Goal: Information Seeking & Learning: Learn about a topic

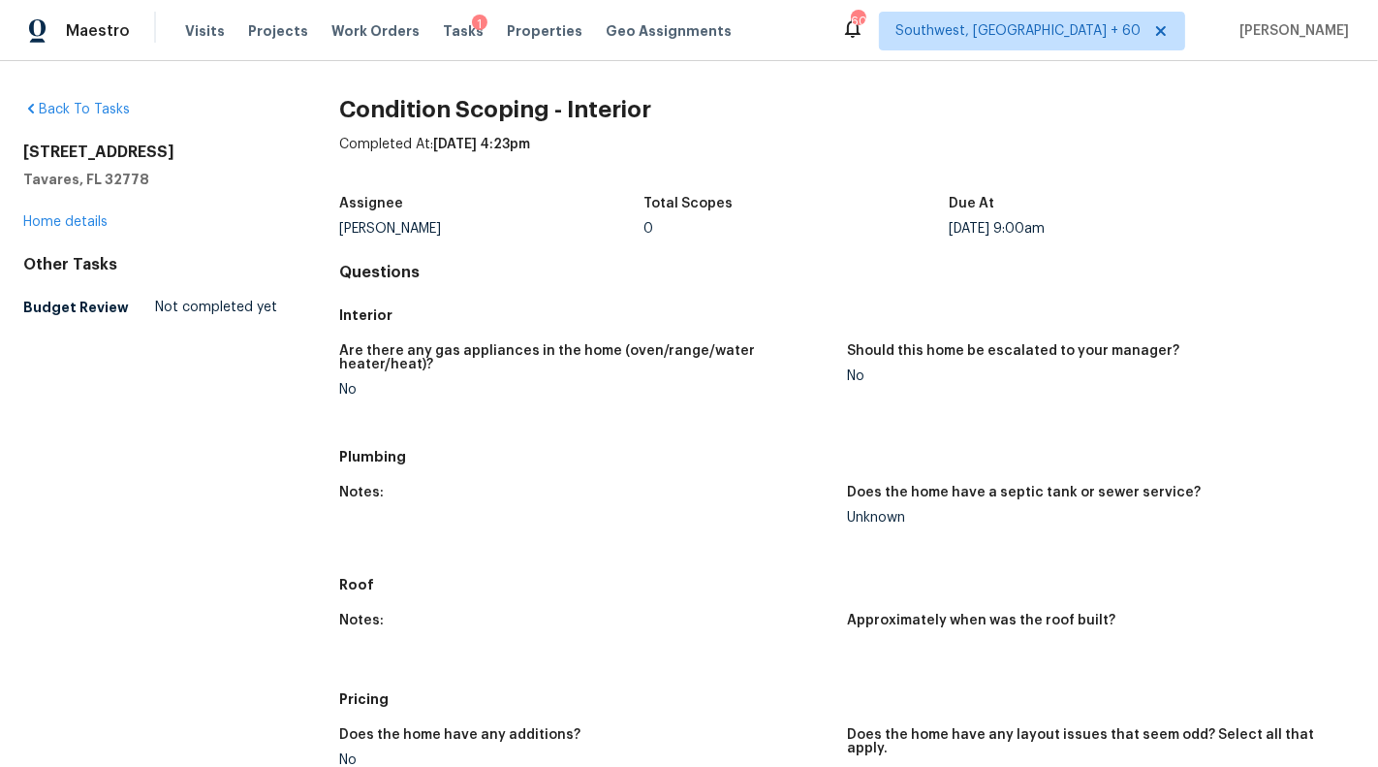
scroll to position [540, 0]
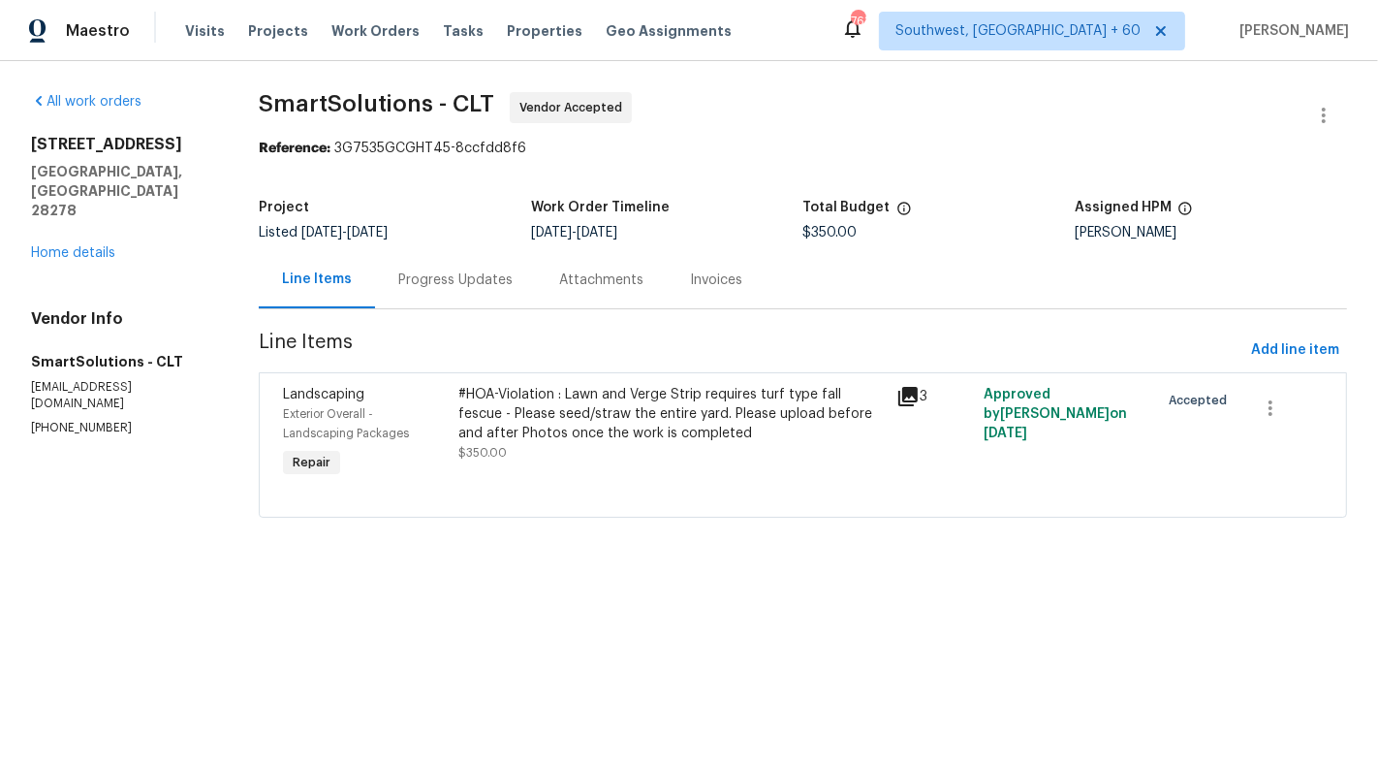
click at [528, 464] on div "#HOA-Violation : Lawn and Verge Strip requires turf type fall fescue - Please s…" at bounding box center [672, 433] width 438 height 109
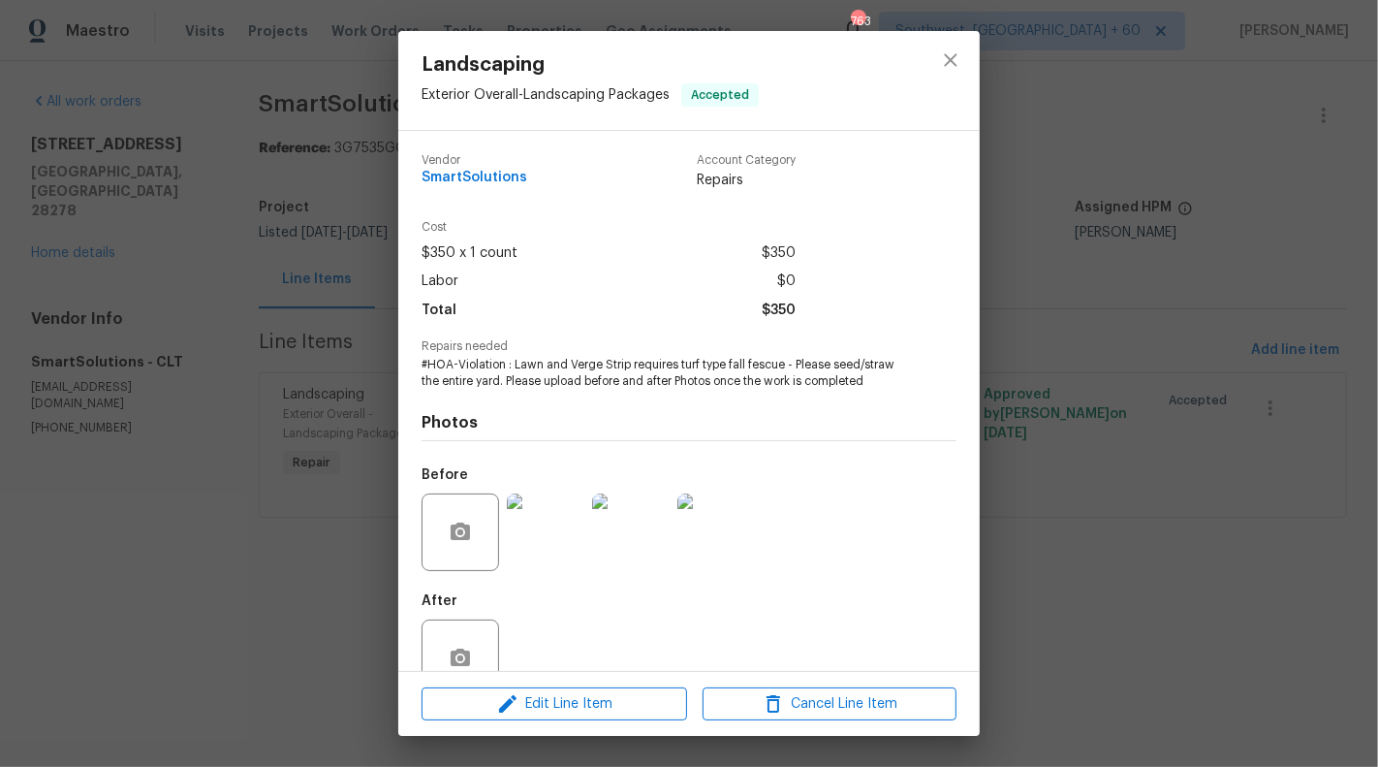
scroll to position [46, 0]
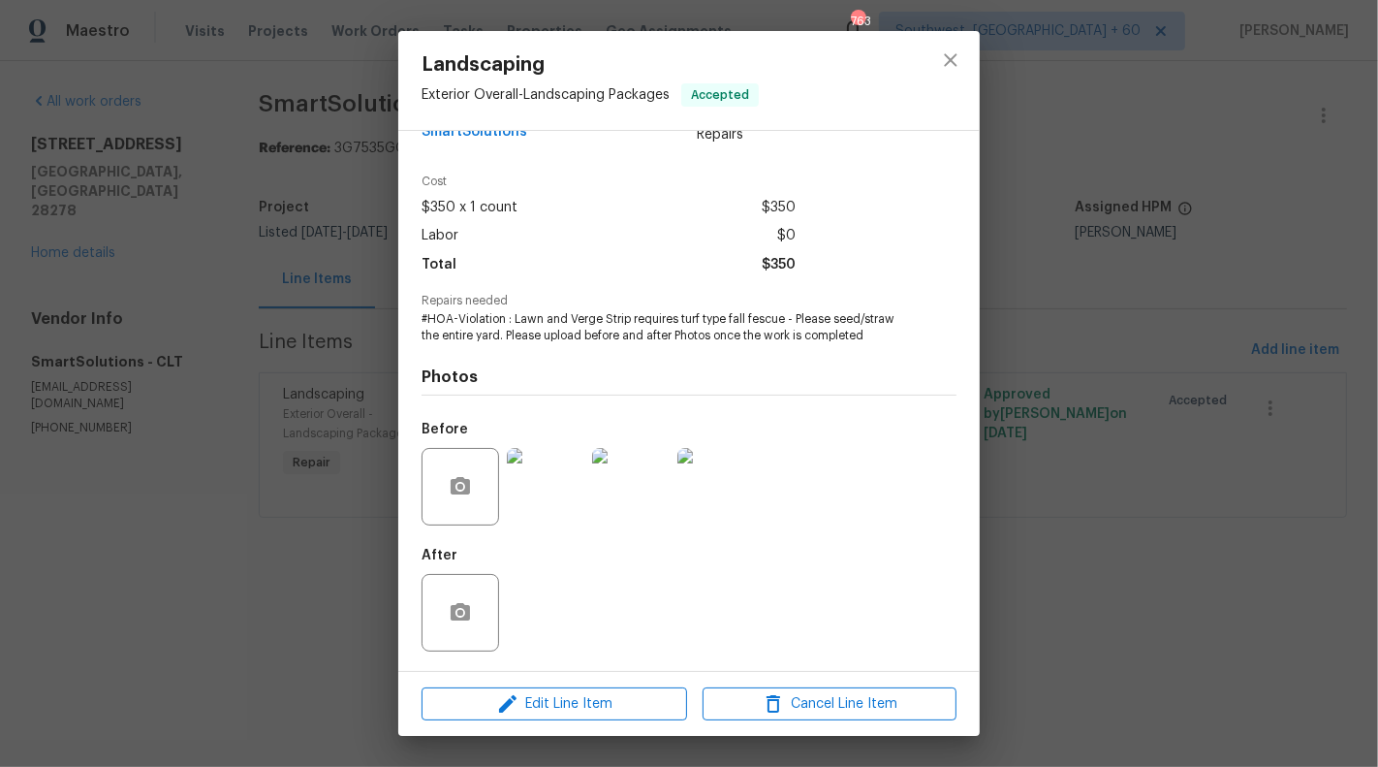
click at [531, 510] on img at bounding box center [546, 487] width 78 height 78
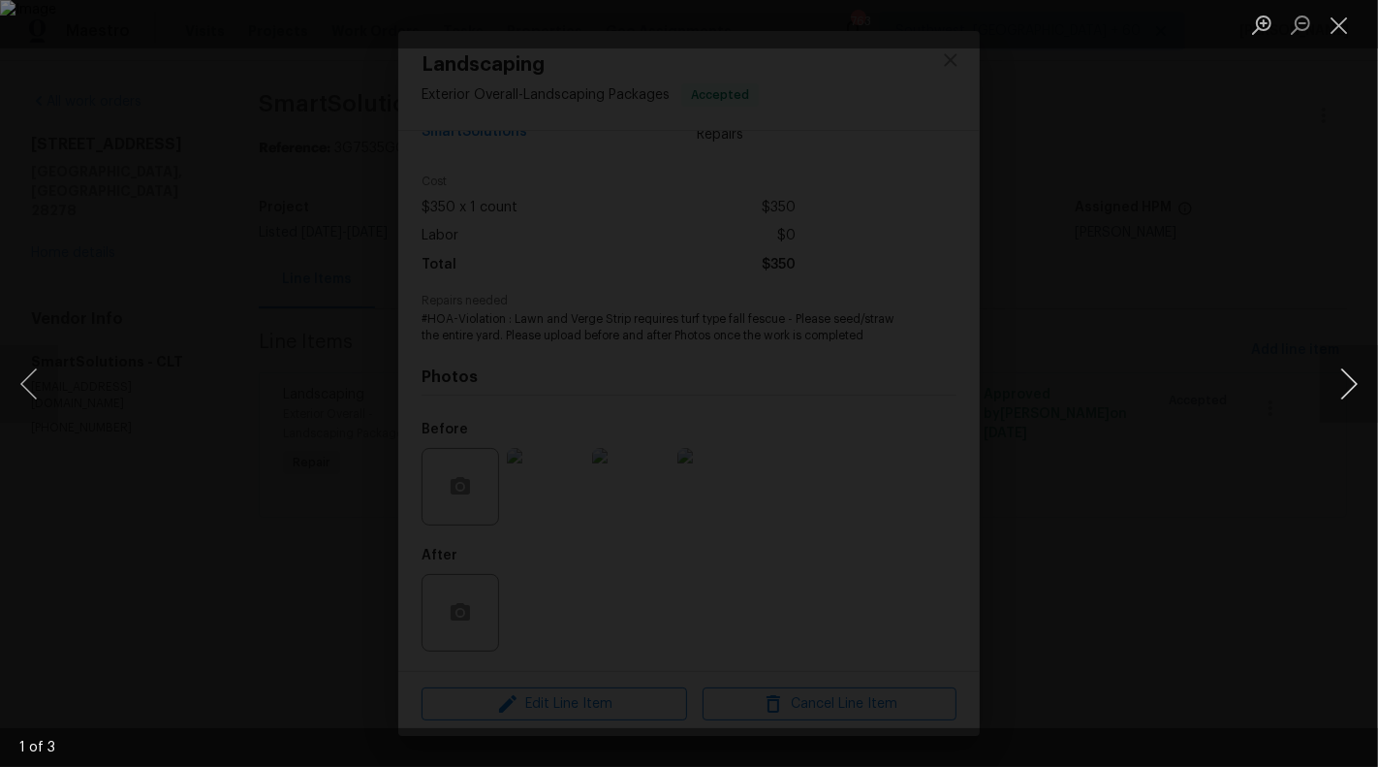
click at [1347, 383] on button "Next image" at bounding box center [1349, 384] width 58 height 78
click at [1340, 35] on button "Close lightbox" at bounding box center [1339, 25] width 39 height 34
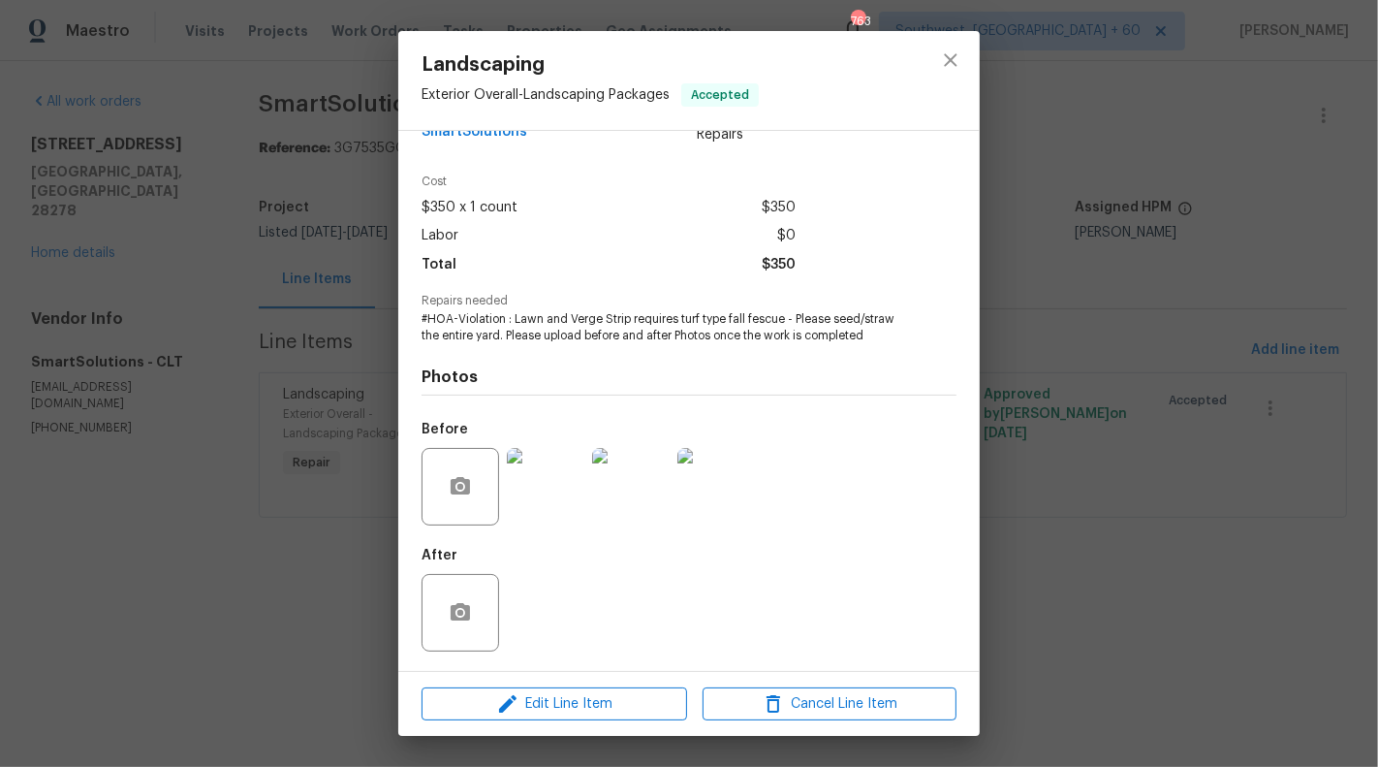
click at [258, 520] on div "Landscaping Exterior Overall - Landscaping Packages Accepted Vendor SmartSoluti…" at bounding box center [689, 383] width 1378 height 767
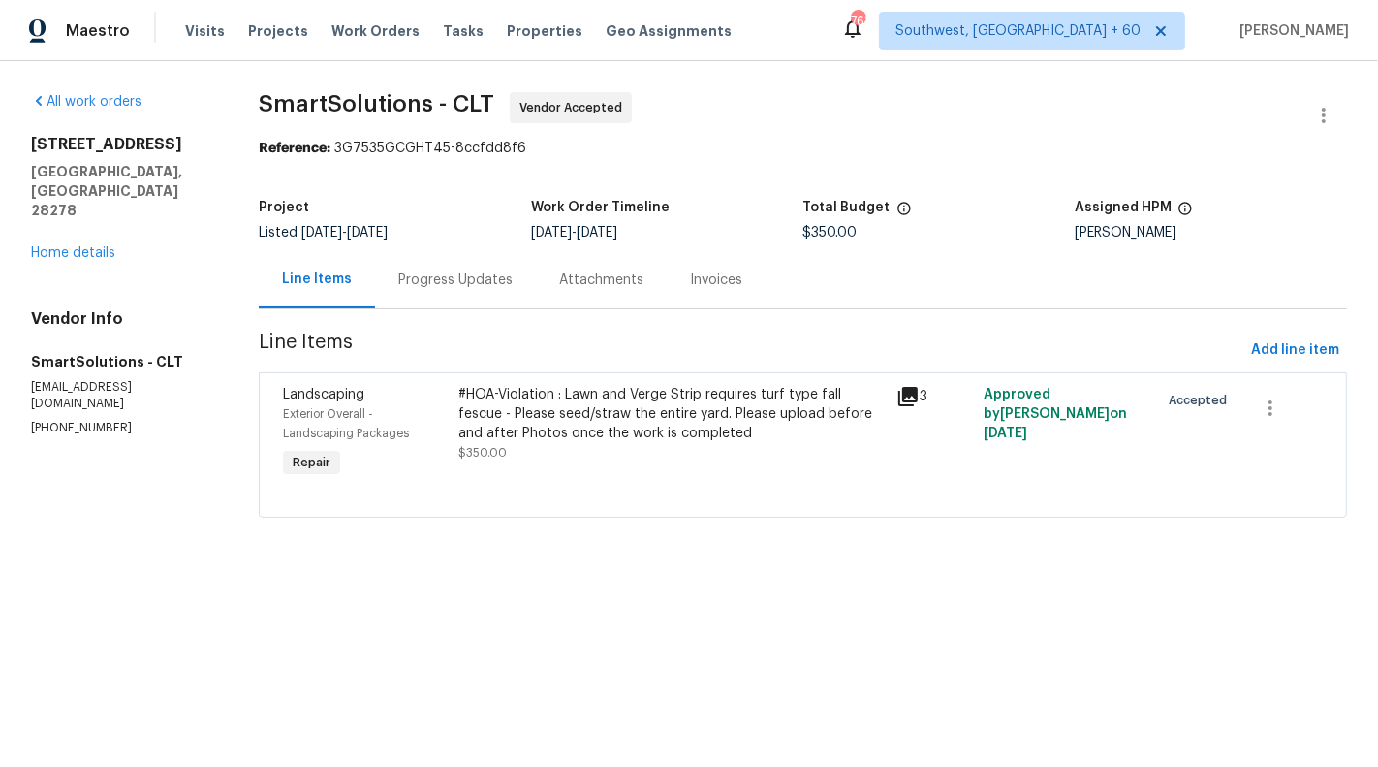
click at [450, 288] on div "Progress Updates" at bounding box center [455, 279] width 114 height 19
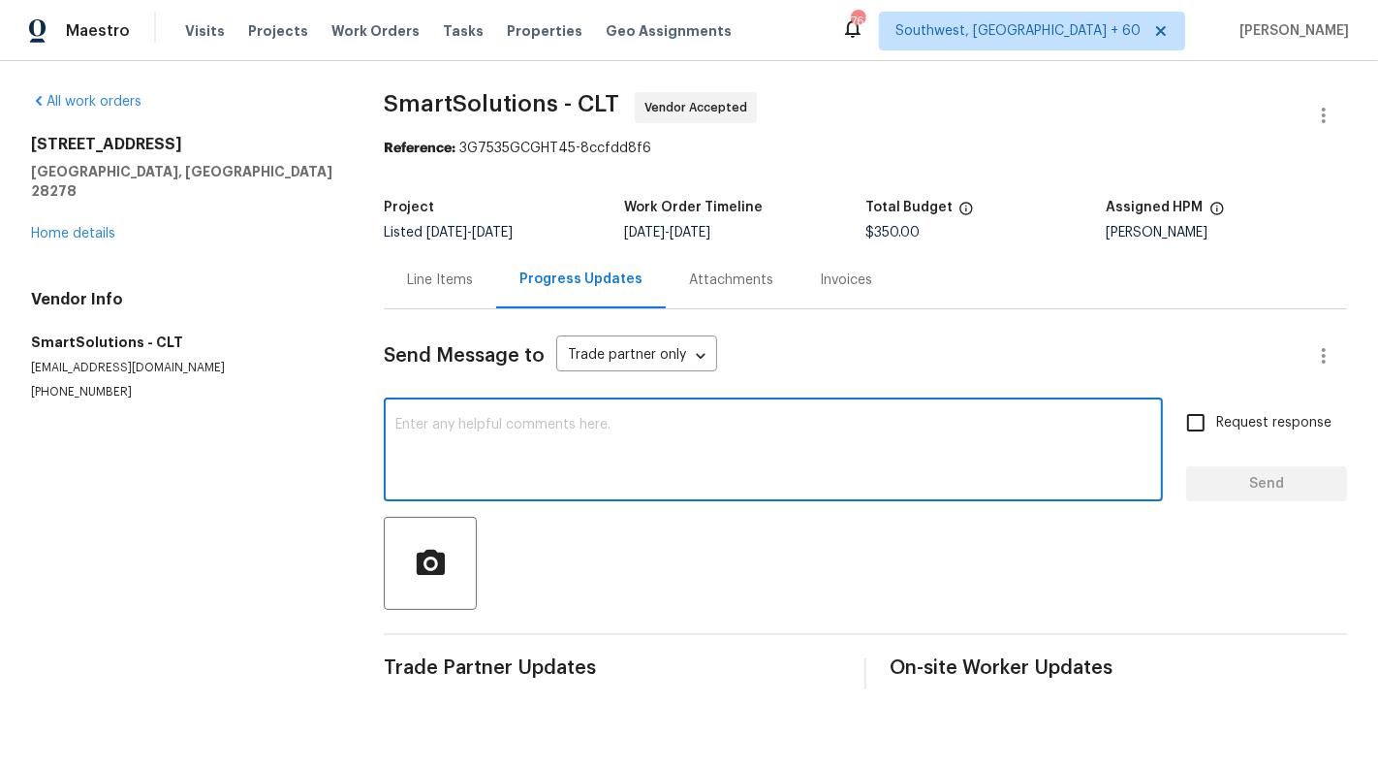
click at [545, 451] on textarea at bounding box center [773, 452] width 756 height 68
type textarea "HI, could you please"
click at [484, 424] on textarea "HI, could you please" at bounding box center [773, 452] width 756 height 68
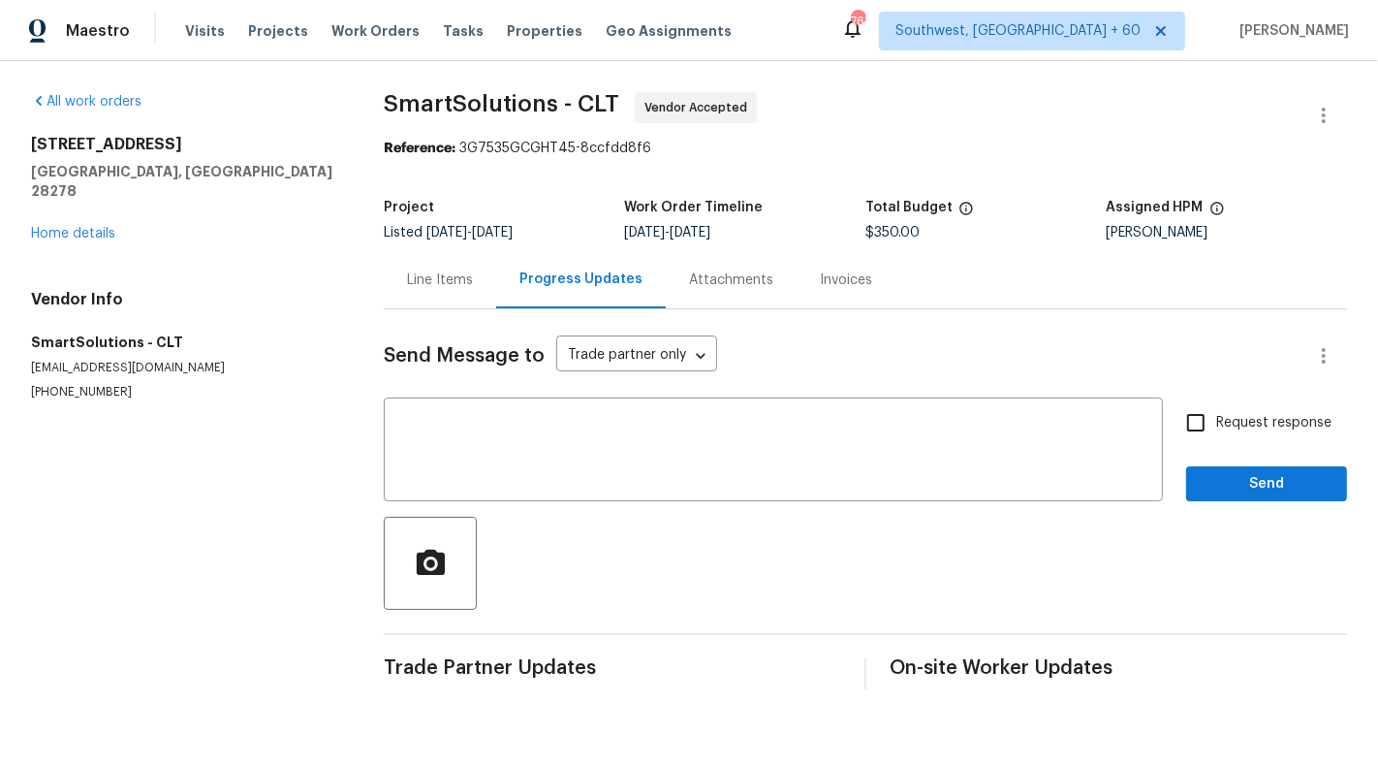
click at [44, 384] on p "(980) 269-6003" at bounding box center [184, 392] width 306 height 16
click at [43, 384] on p "(980) 269-6003" at bounding box center [184, 392] width 306 height 16
click at [64, 384] on p "(980) 269-6003" at bounding box center [184, 392] width 306 height 16
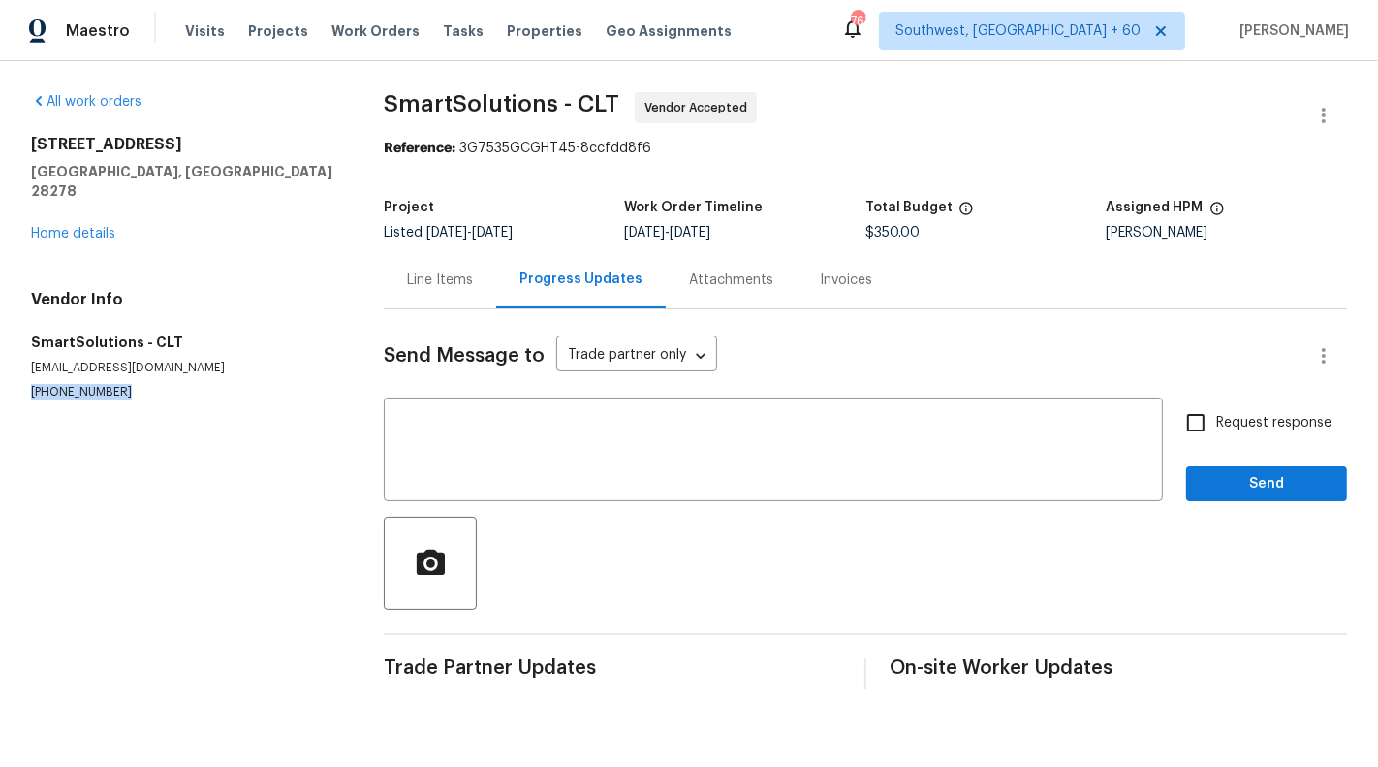
click at [64, 384] on p "(980) 269-6003" at bounding box center [184, 392] width 306 height 16
copy p "(980) 269-6003"
click at [448, 287] on div "Line Items" at bounding box center [440, 279] width 66 height 19
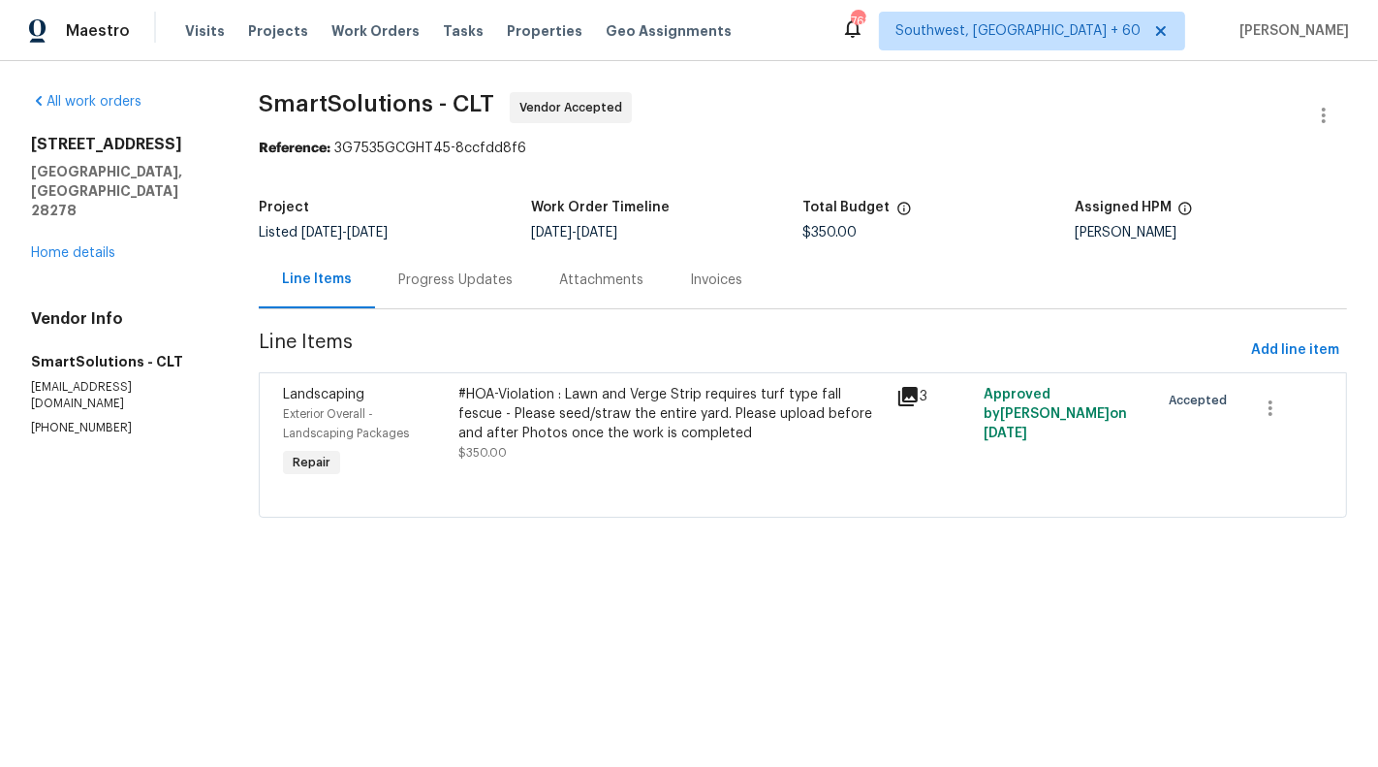
click at [110, 572] on html "Maestro Visits Projects Work Orders Tasks Properties Geo Assignments 762 Southw…" at bounding box center [689, 286] width 1378 height 572
click at [761, 526] on section "SmartSolutions - CLT Vendor Accepted Reference: 3G7535GCGHT45-8ccfdd8f6 Project…" at bounding box center [803, 316] width 1089 height 449
click at [89, 357] on div "Vendor Info SmartSolutions - CLT smartsolutionsnc@gmail.com (980) 269-6003" at bounding box center [121, 372] width 181 height 127
click at [89, 363] on div "Vendor Info SmartSolutions - CLT smartsolutionsnc@gmail.com (980) 269-6003" at bounding box center [121, 372] width 181 height 127
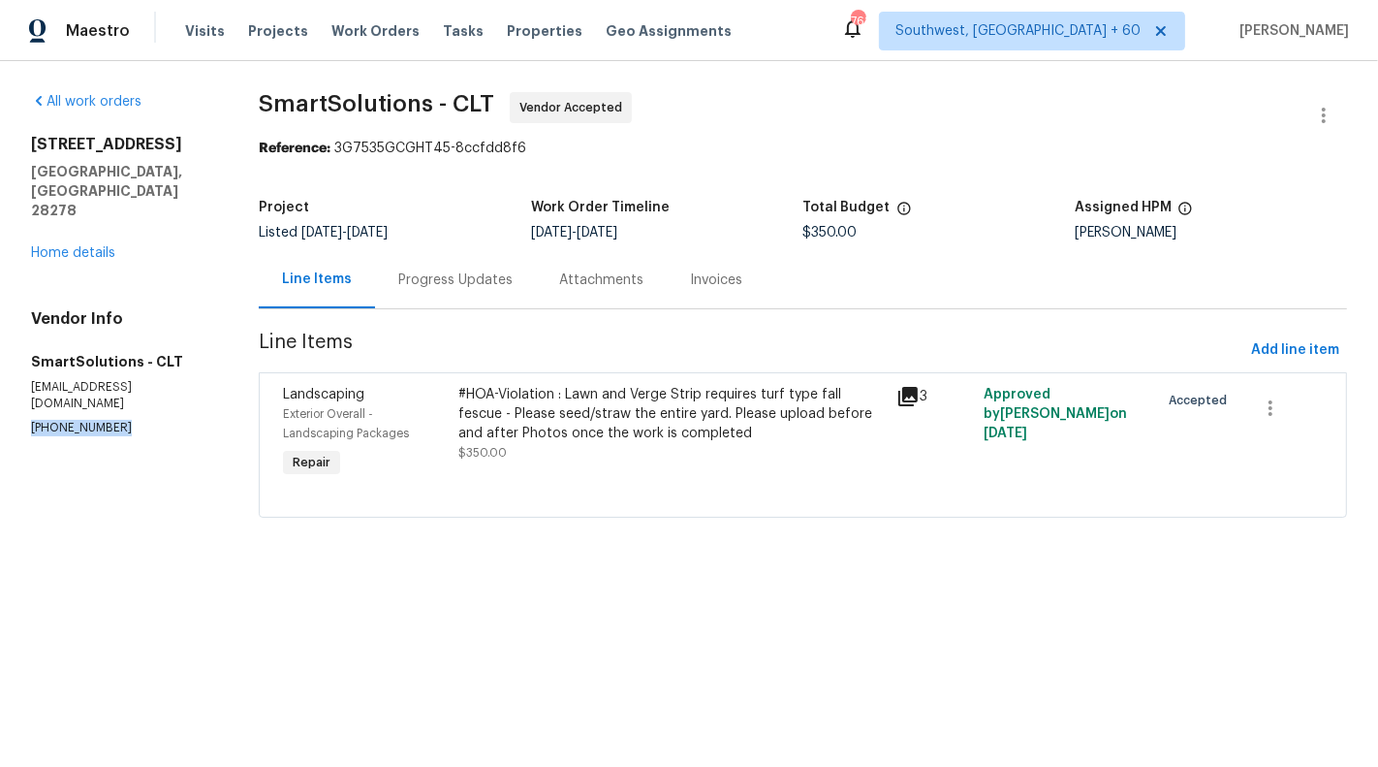
click at [89, 363] on div "Vendor Info SmartSolutions - CLT smartsolutionsnc@gmail.com (980) 269-6003" at bounding box center [121, 372] width 181 height 127
copy p "(980) 269-6003"
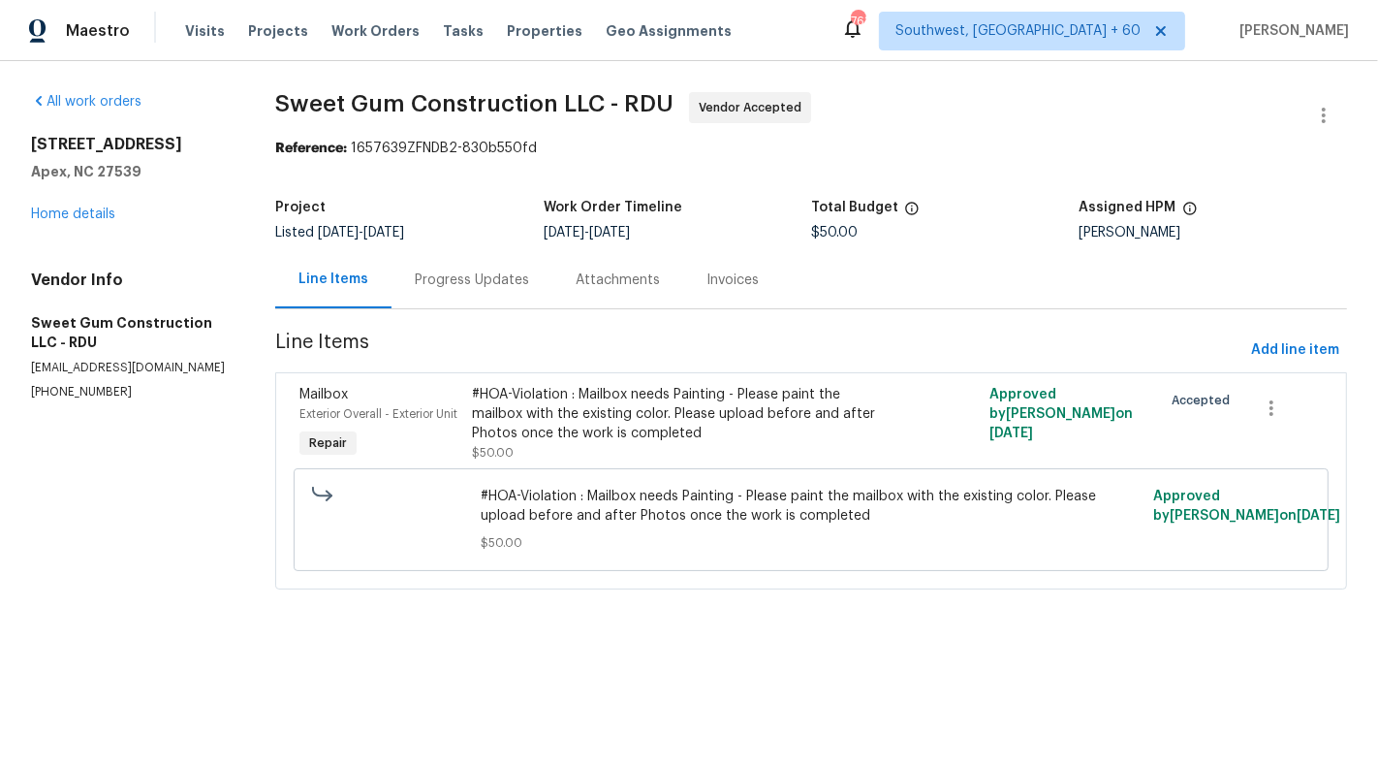
click at [600, 460] on div "#HOA-Violation : Mailbox needs Painting - Please paint the mailbox with the exi…" at bounding box center [682, 424] width 420 height 78
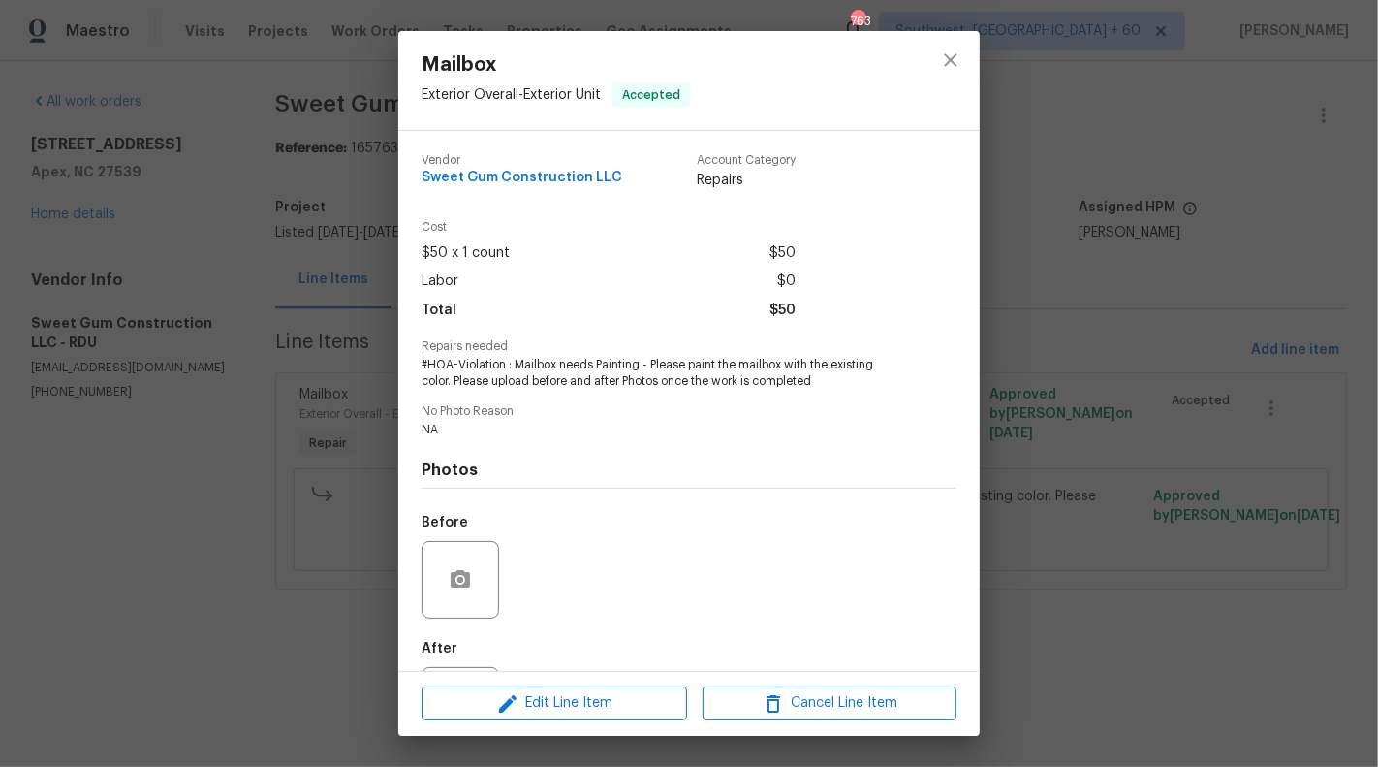
click at [207, 434] on div "Mailbox Exterior Overall - Exterior Unit Accepted Vendor Sweet Gum Construction…" at bounding box center [689, 383] width 1378 height 767
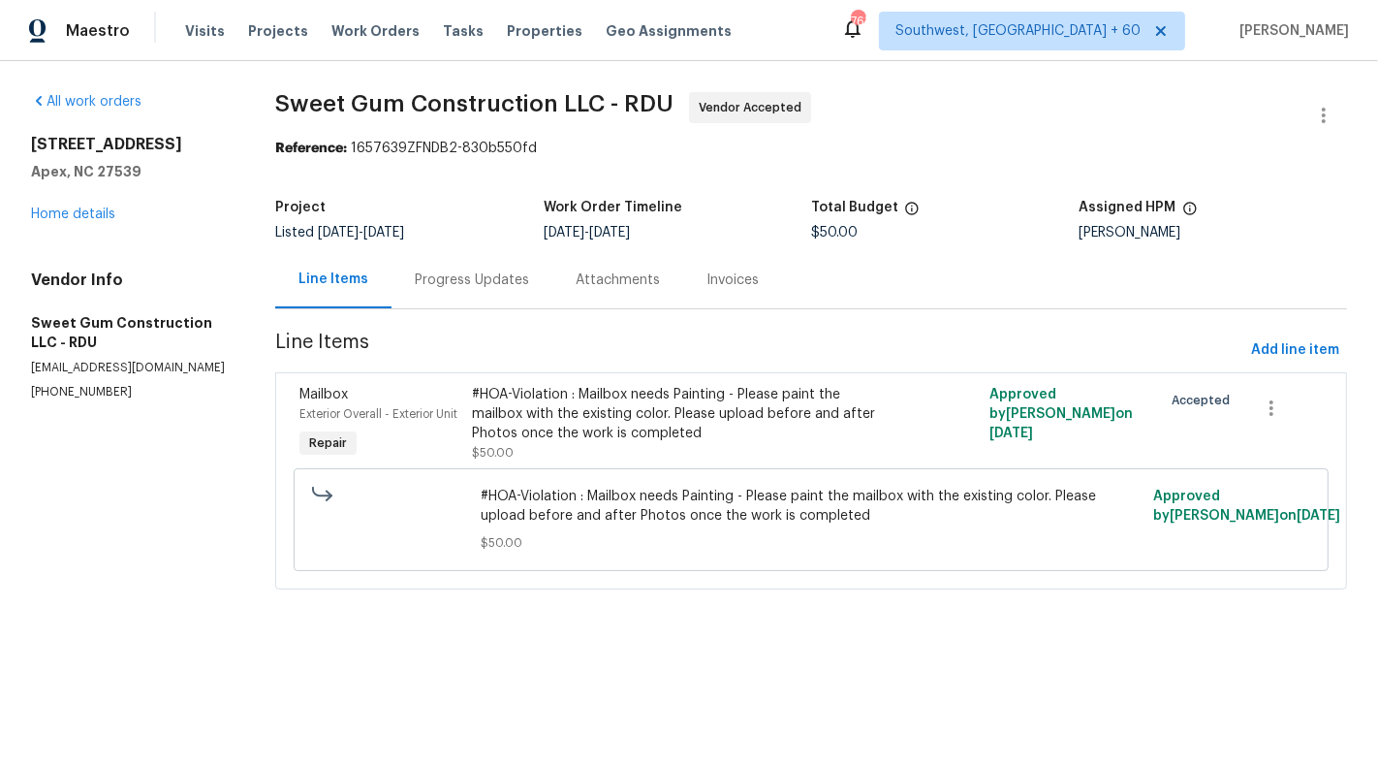
click at [74, 389] on p "(336) 592-5848" at bounding box center [130, 392] width 198 height 16
copy p "592"
click at [66, 410] on section "All work orders 2408 Tiltonshire Ln Apex, NC 27539 Home details Vendor Info Swe…" at bounding box center [130, 352] width 198 height 521
click at [63, 405] on section "All work orders 2408 Tiltonshire Ln Apex, NC 27539 Home details Vendor Info Swe…" at bounding box center [130, 352] width 198 height 521
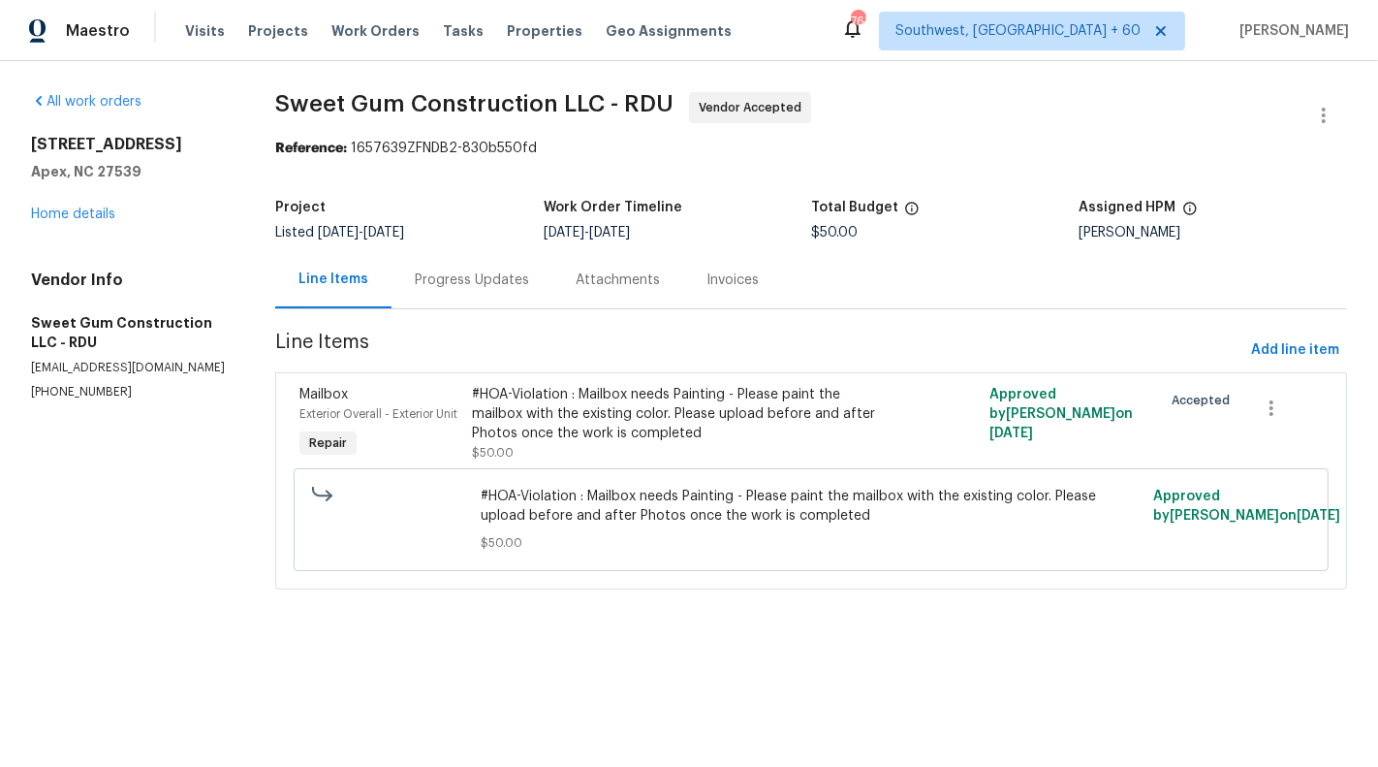
click at [63, 405] on section "All work orders 2408 Tiltonshire Ln Apex, NC 27539 Home details Vendor Info Swe…" at bounding box center [130, 352] width 198 height 521
copy p "(336) 592-5848"
click at [71, 394] on p "(336) 592-5848" at bounding box center [130, 392] width 198 height 16
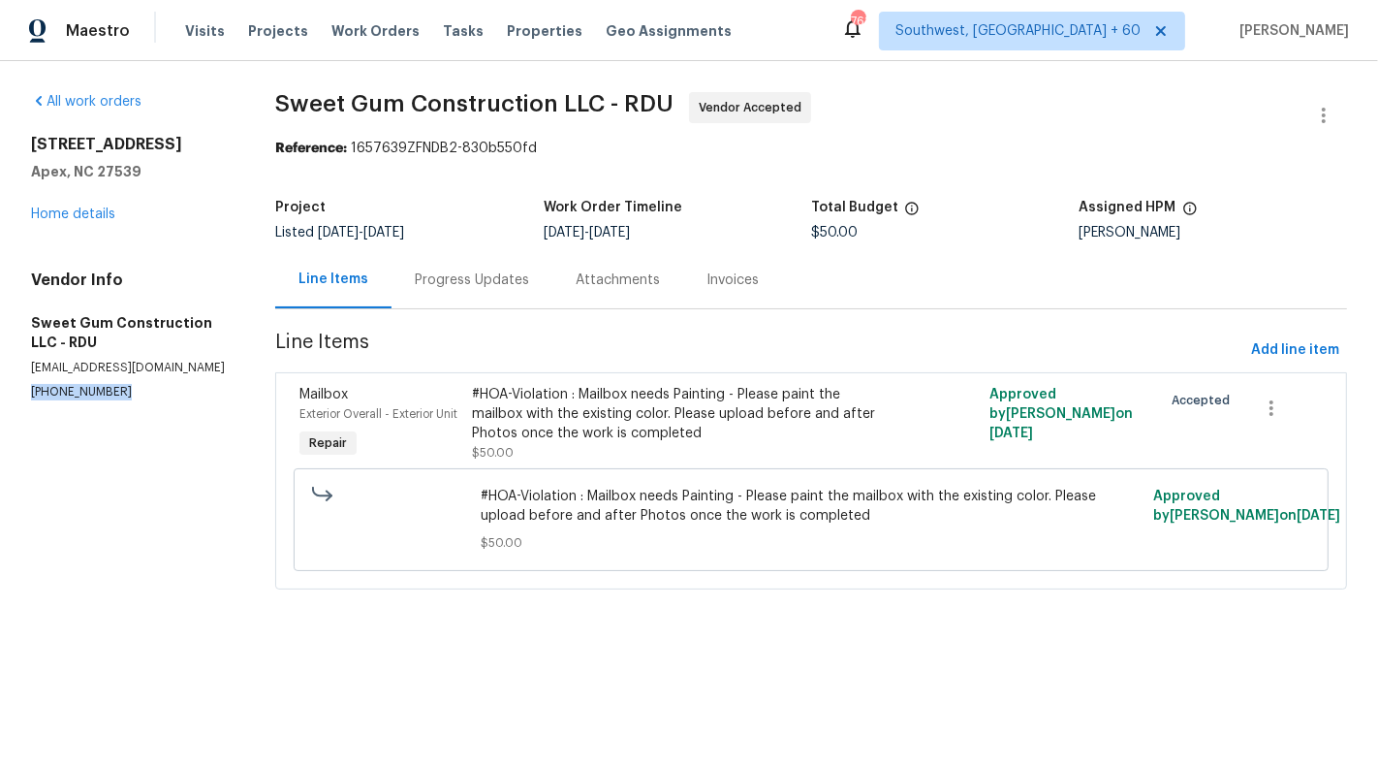
click at [71, 394] on p "(336) 592-5848" at bounding box center [130, 392] width 198 height 16
click at [465, 298] on div "Progress Updates" at bounding box center [472, 279] width 161 height 57
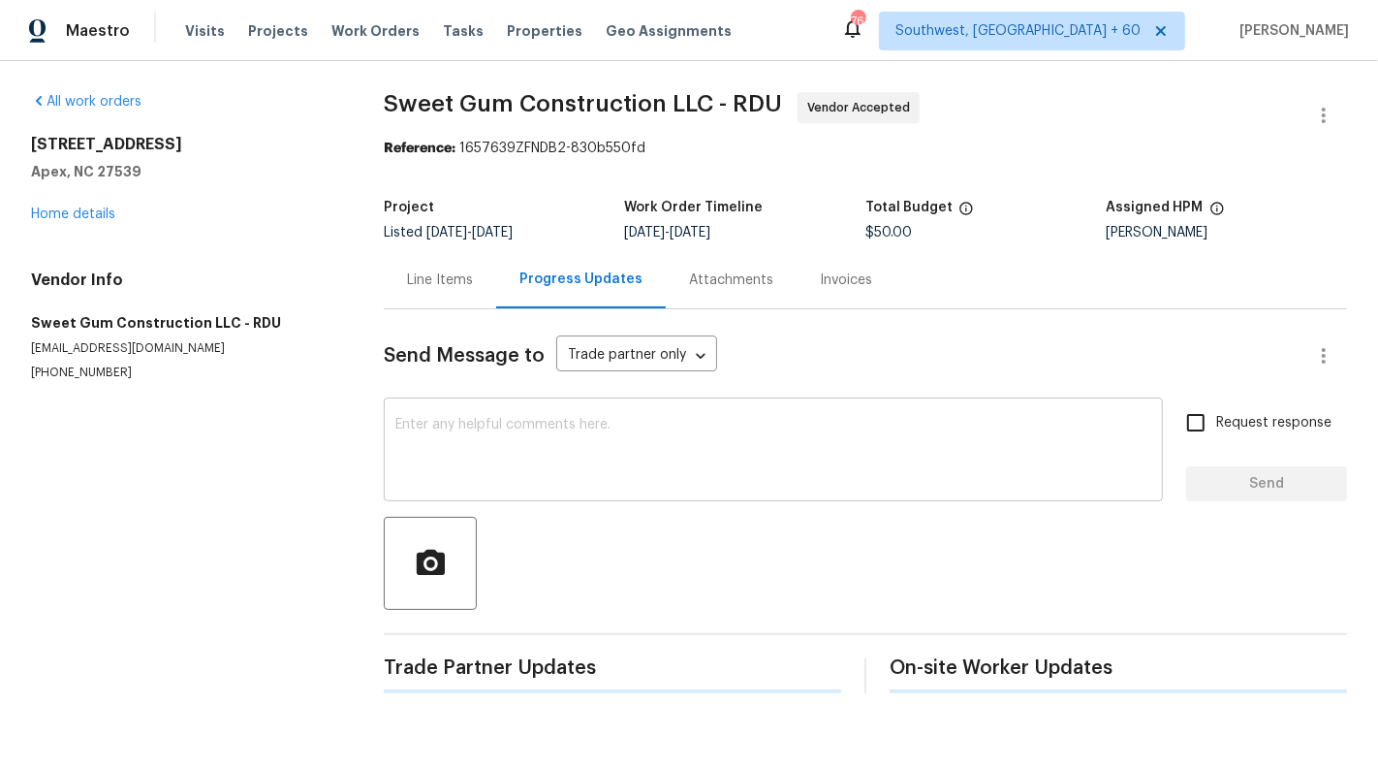
click at [509, 467] on textarea at bounding box center [773, 452] width 756 height 68
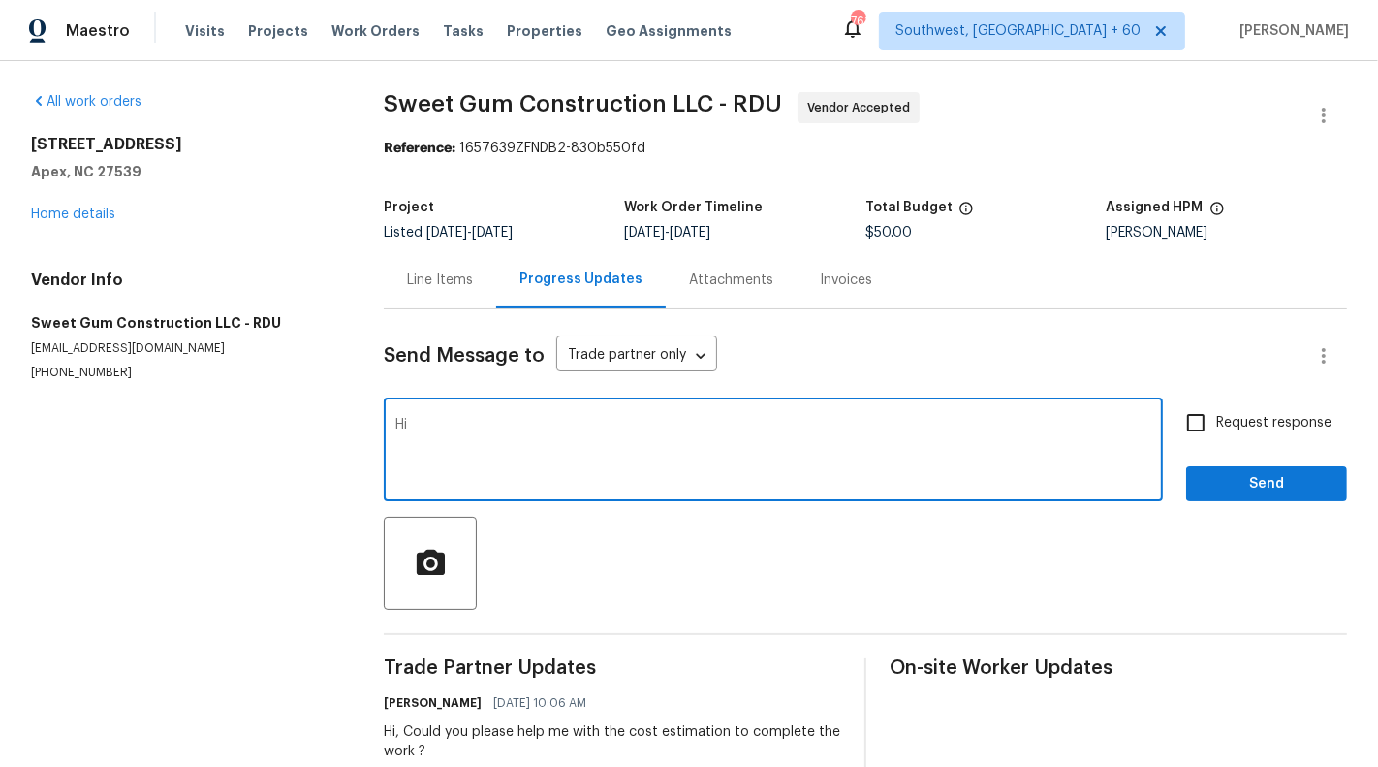
type textarea "H"
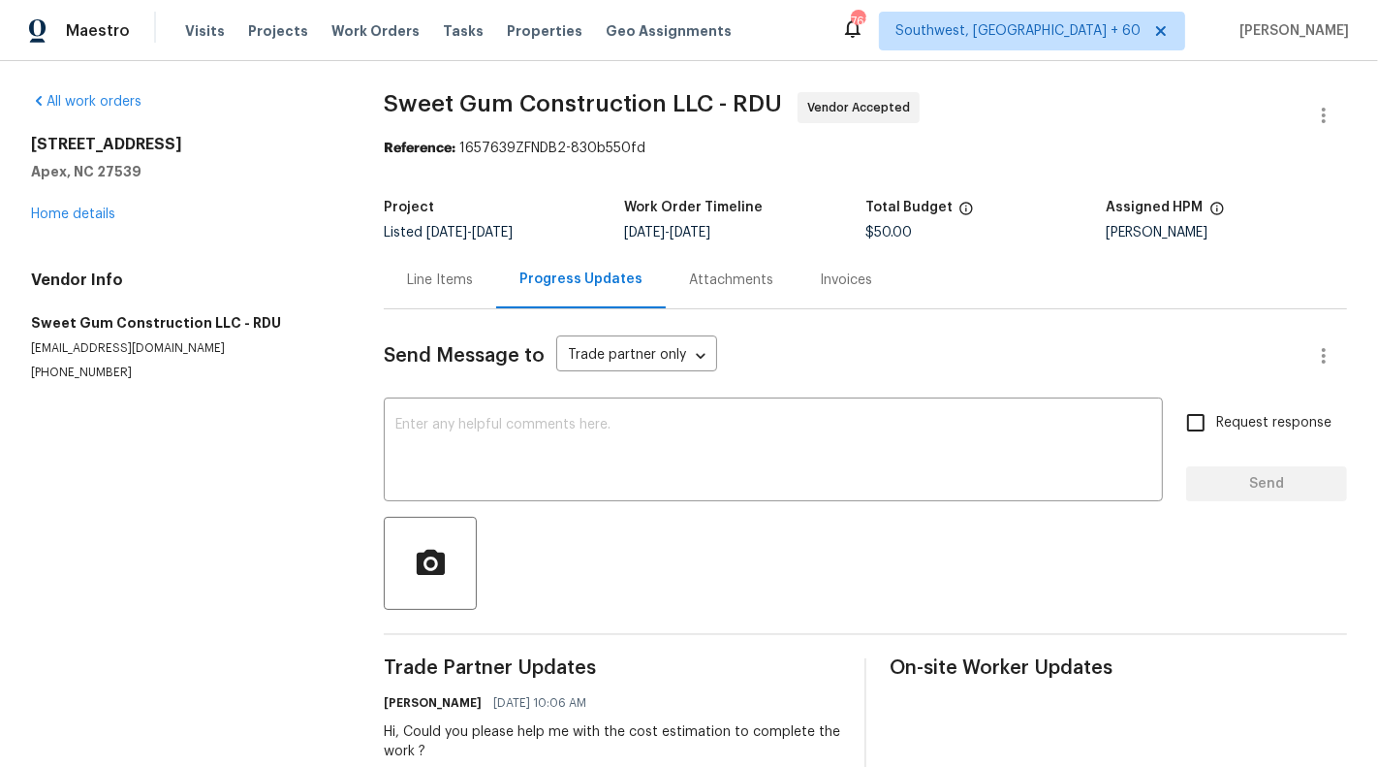
click at [436, 280] on div "Line Items" at bounding box center [440, 279] width 66 height 19
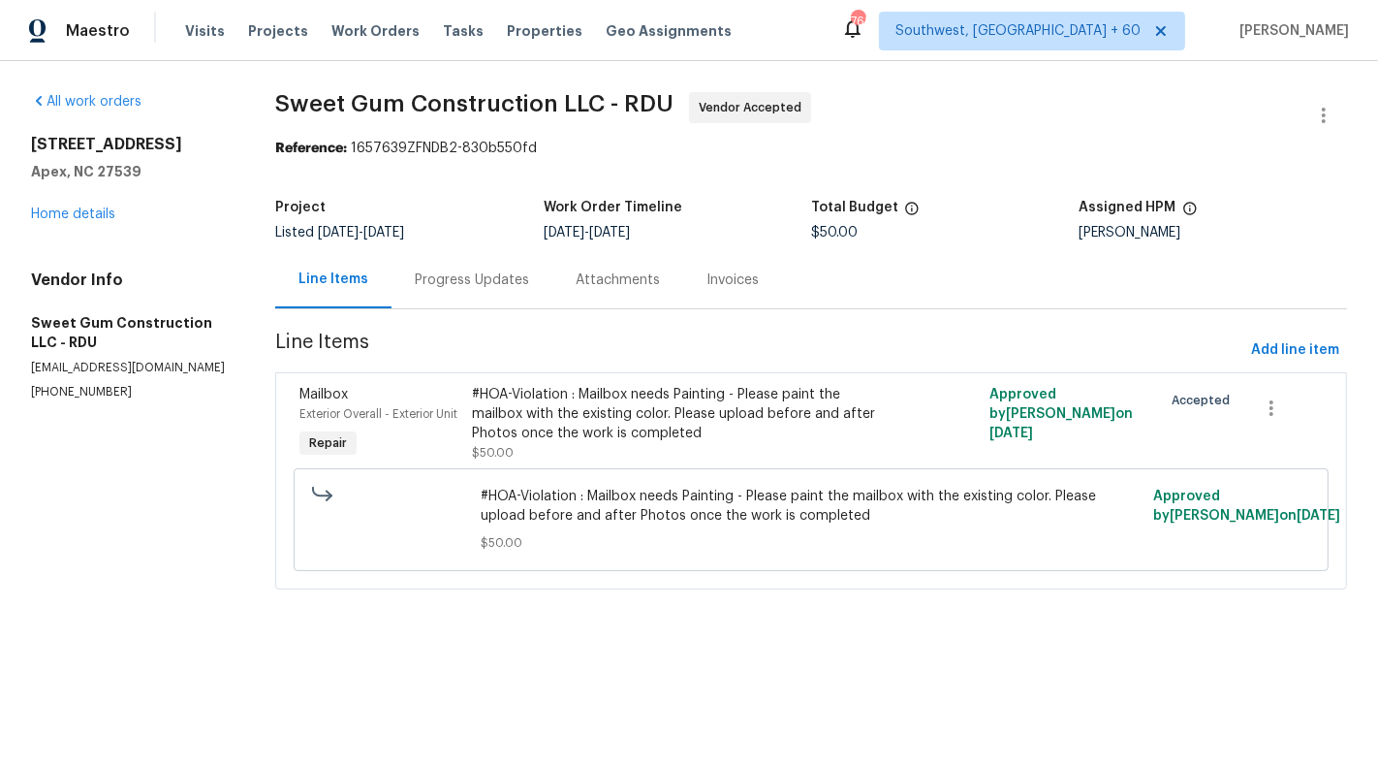
click at [117, 371] on p "sweetgumconstruction@gmail.com" at bounding box center [130, 368] width 198 height 16
copy p "sweetgumconstruction@gmail.com"
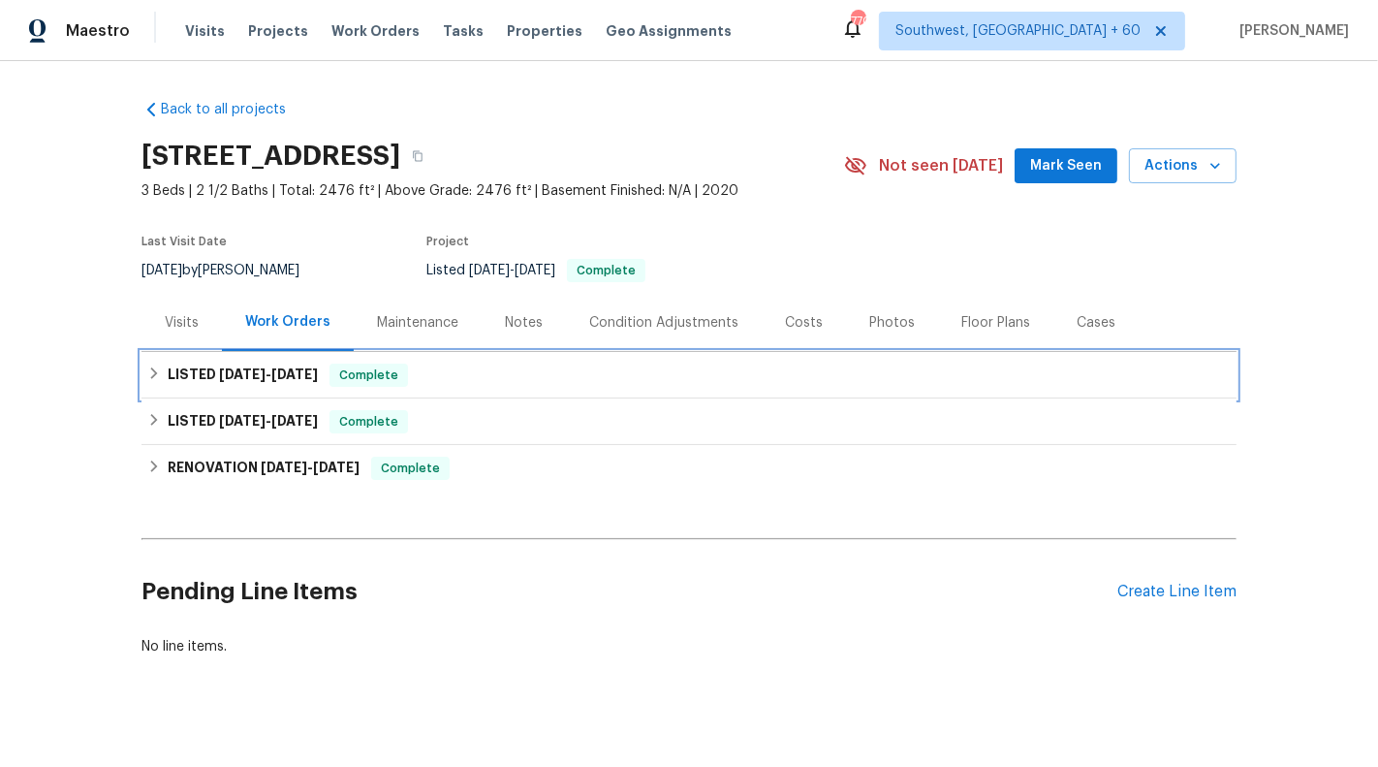
click at [879, 383] on div "LISTED [DATE] - [DATE] Complete" at bounding box center [689, 374] width 1084 height 23
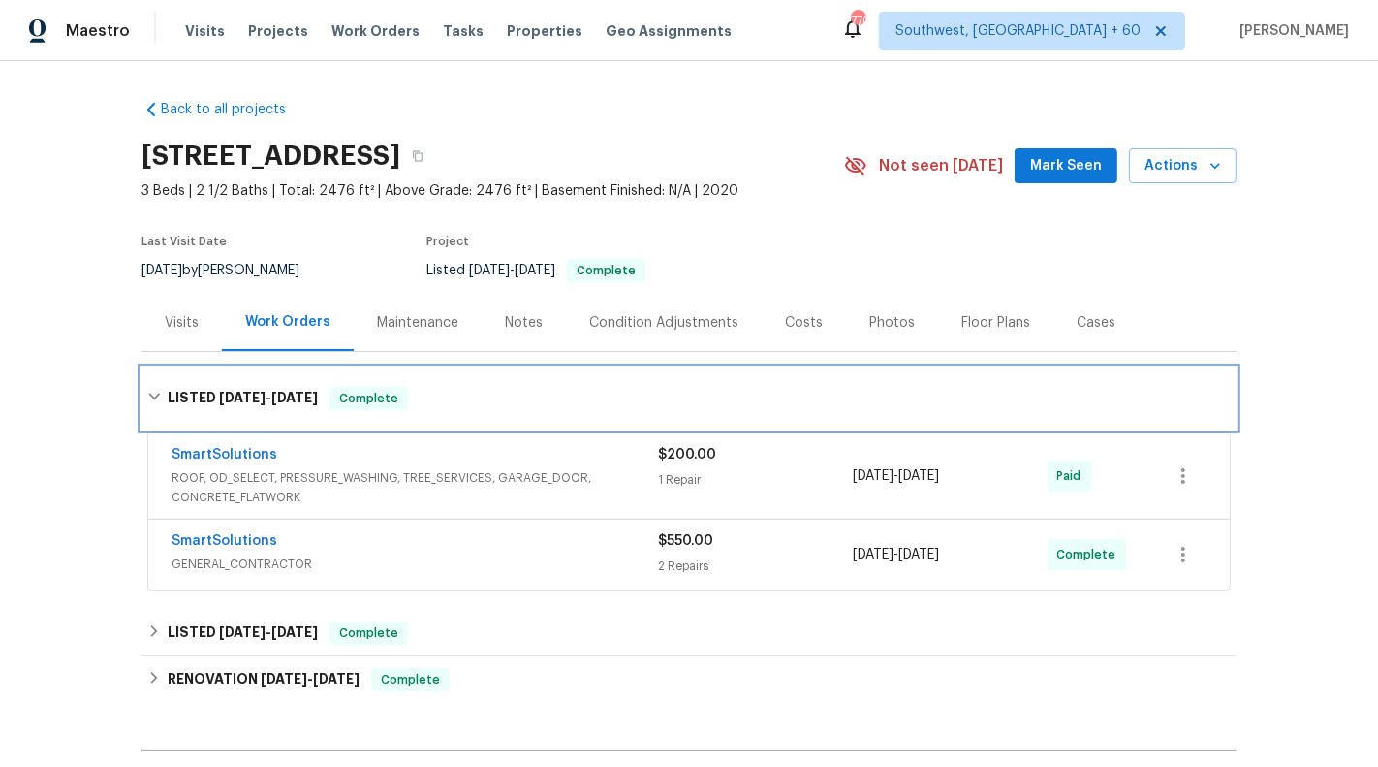
scroll to position [118, 0]
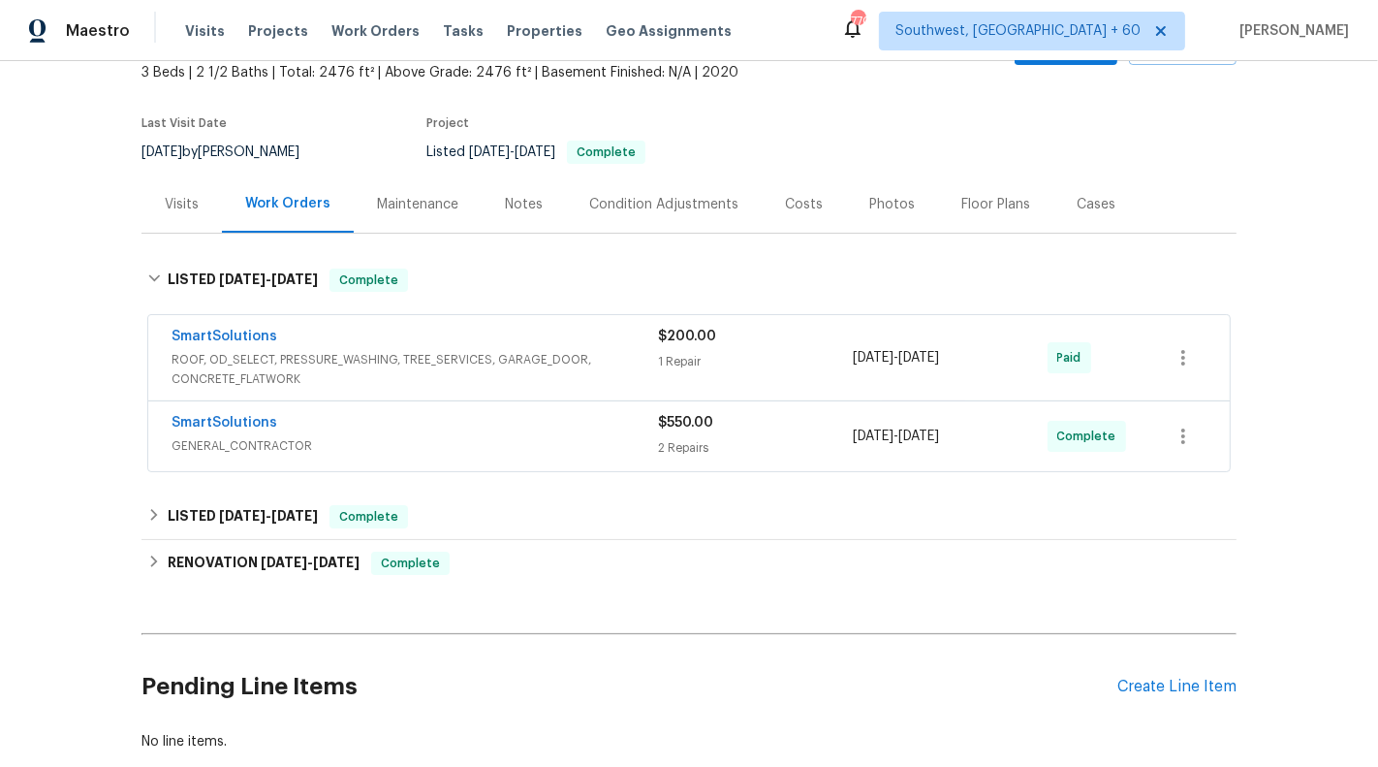
click at [855, 343] on div "[DATE] - [DATE]" at bounding box center [950, 358] width 195 height 62
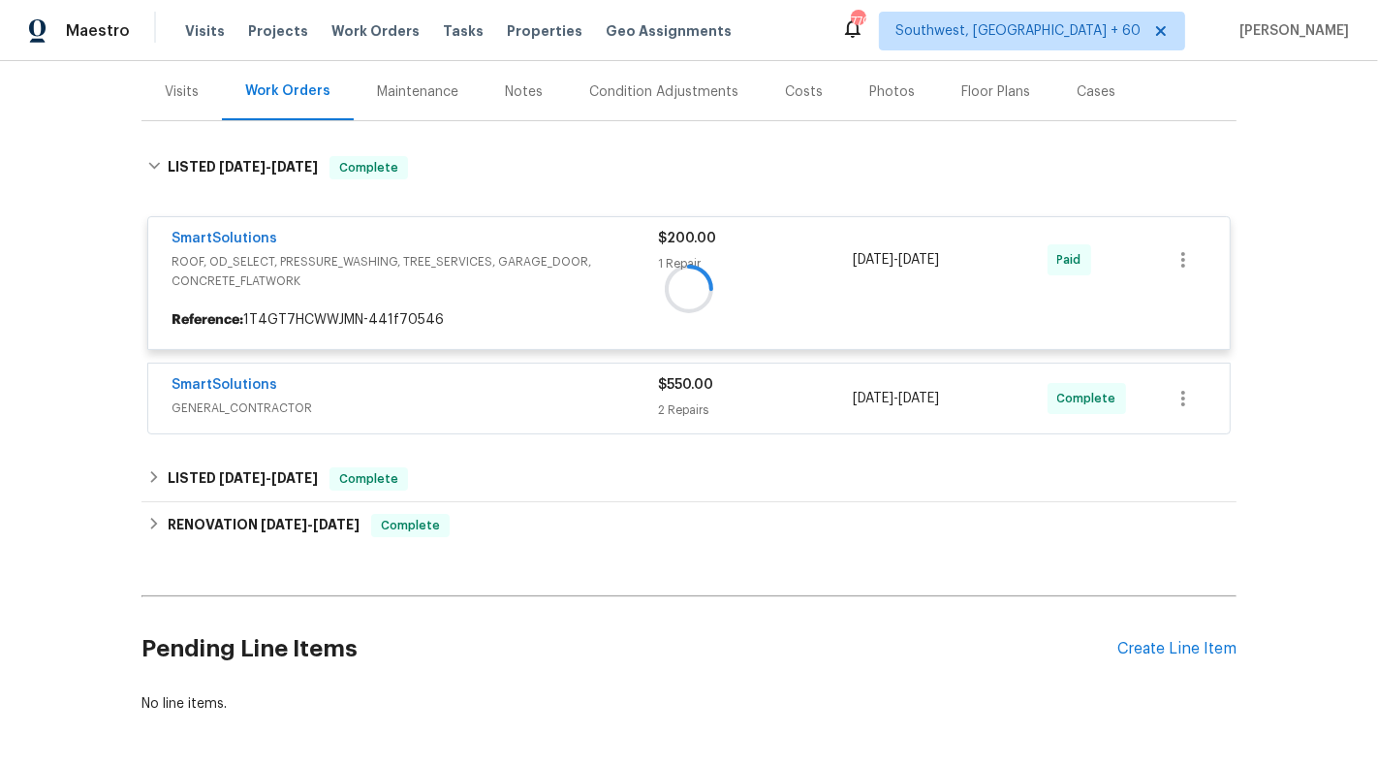
scroll to position [234, 0]
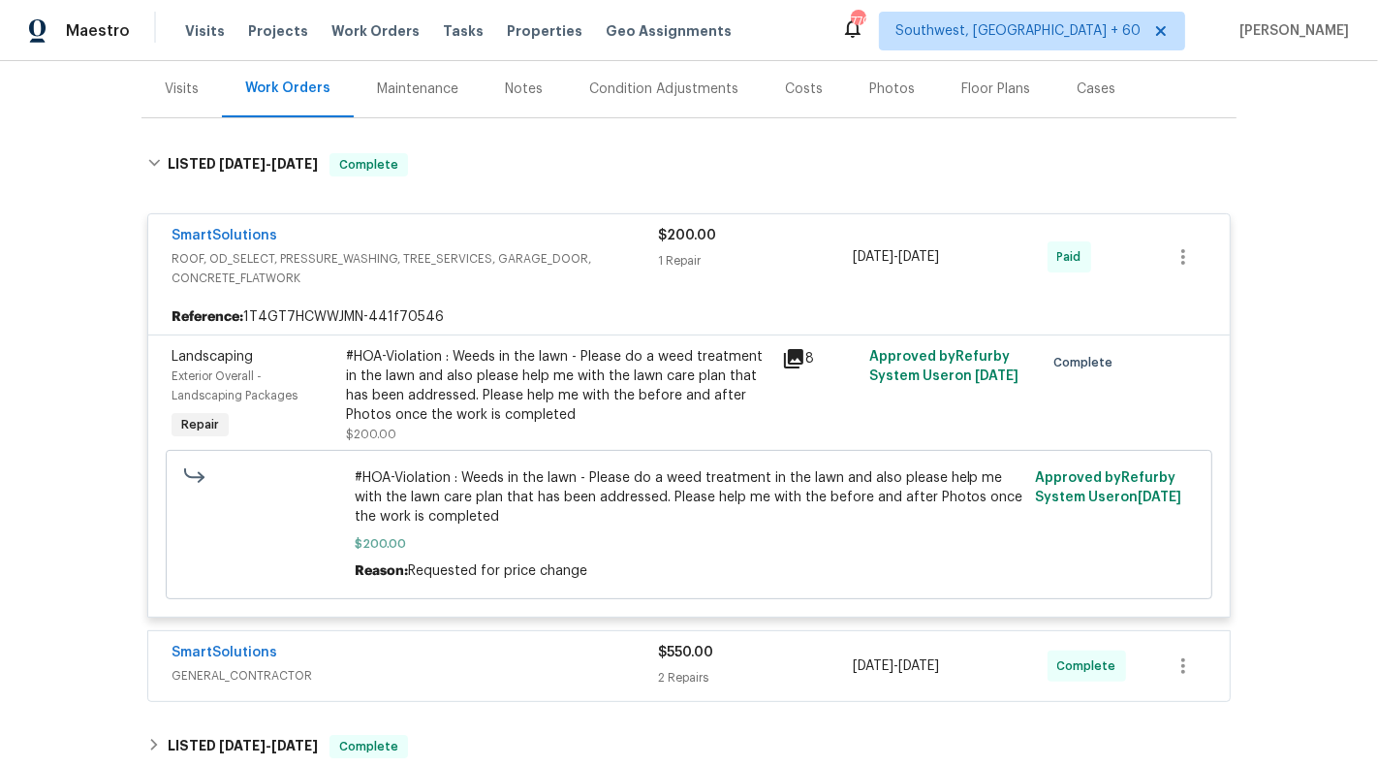
click at [568, 394] on div "#HOA-Violation : Weeds in the lawn - Please do a weed treatment in the lawn and…" at bounding box center [558, 386] width 425 height 78
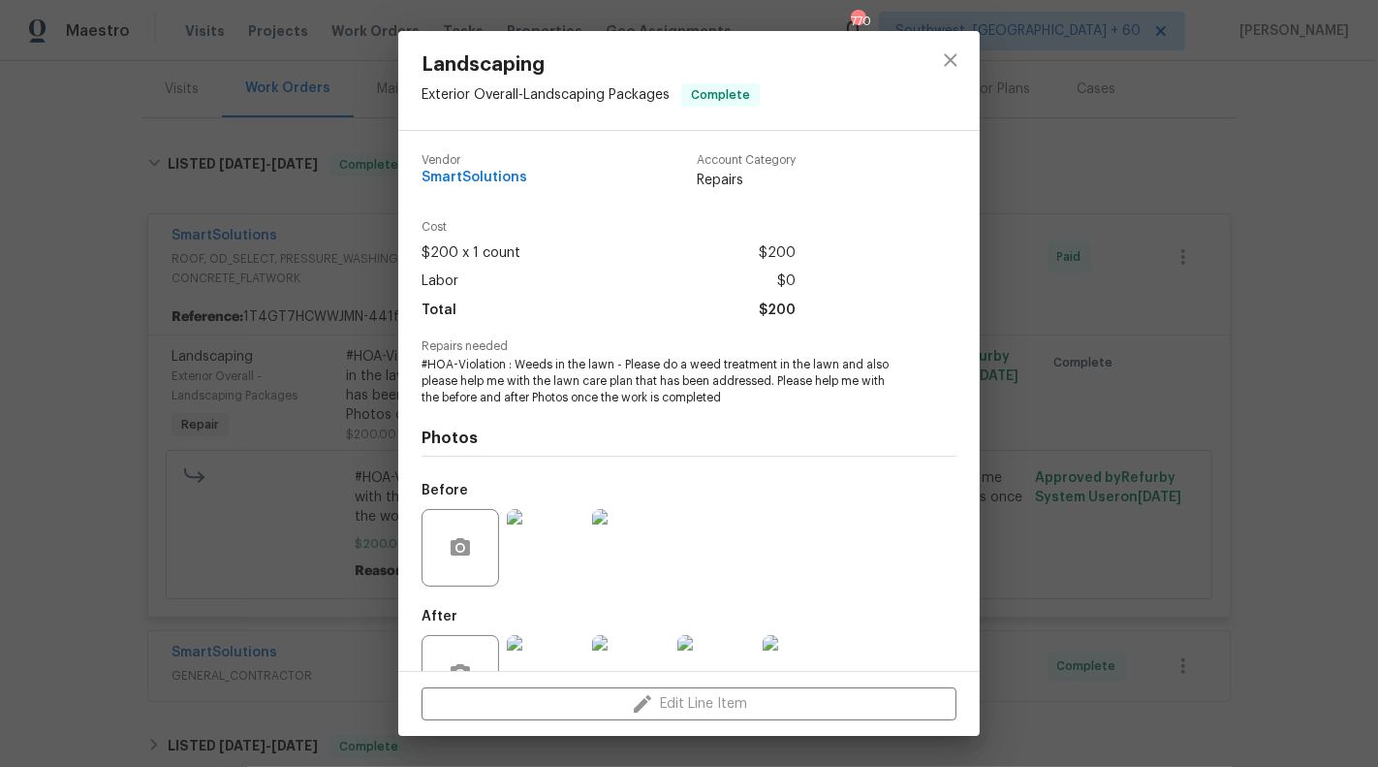
scroll to position [61, 0]
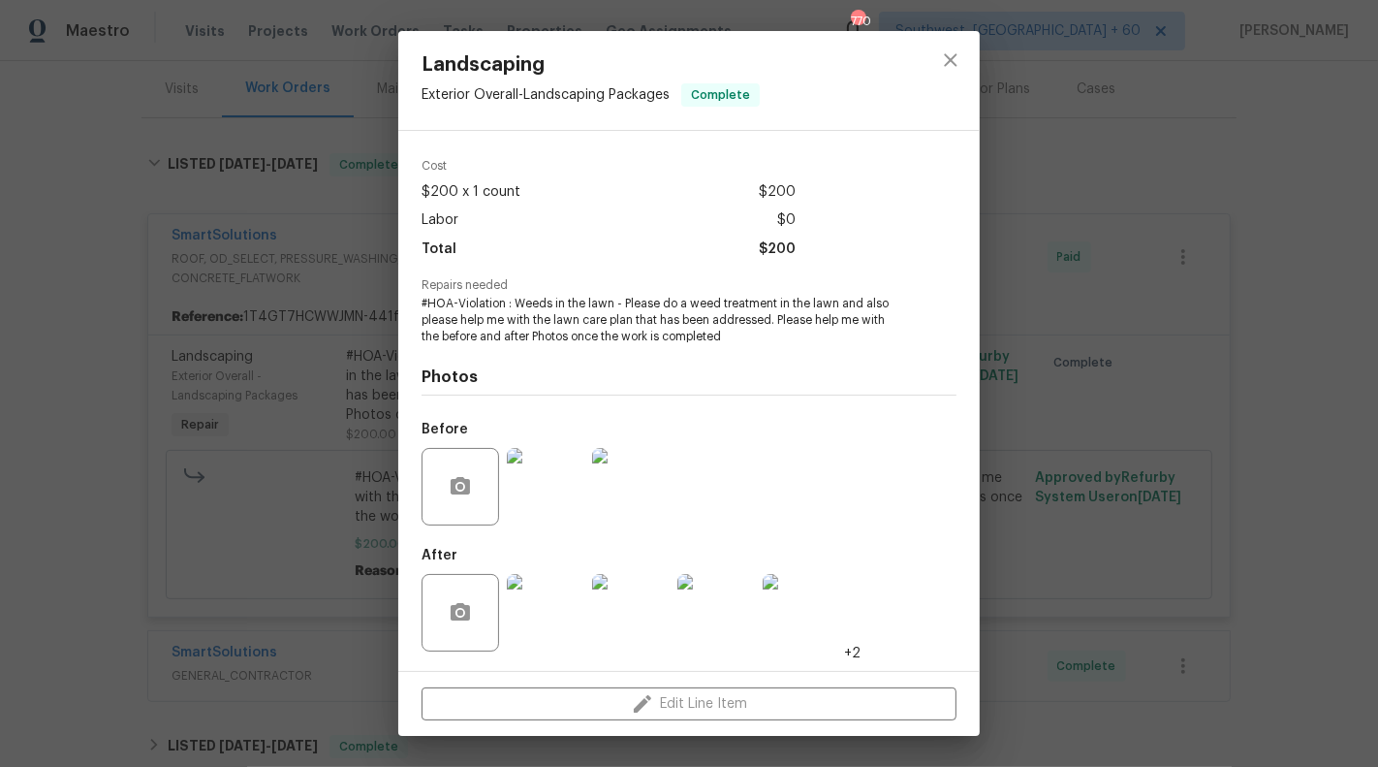
click at [551, 624] on img at bounding box center [546, 613] width 78 height 78
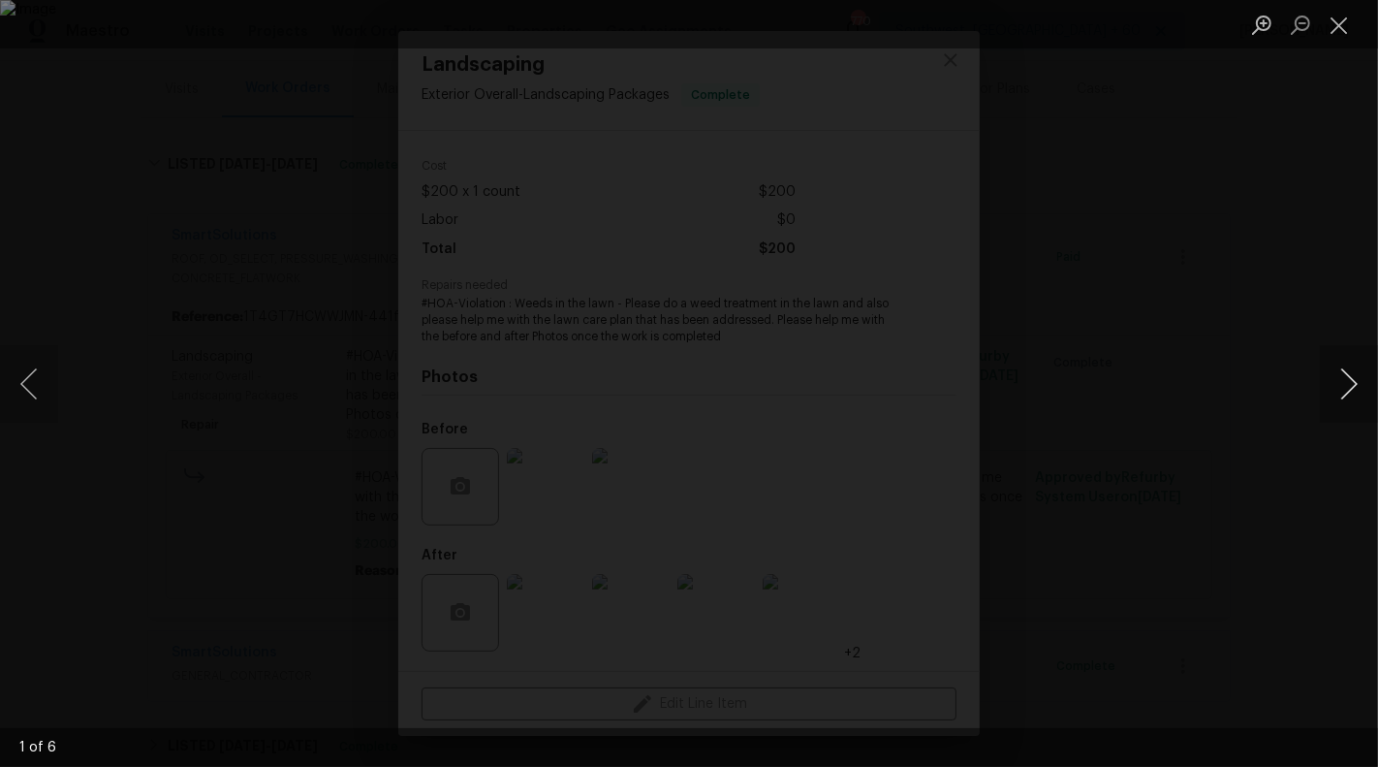
click at [1353, 389] on button "Next image" at bounding box center [1349, 384] width 58 height 78
click at [1342, 21] on button "Close lightbox" at bounding box center [1339, 25] width 39 height 34
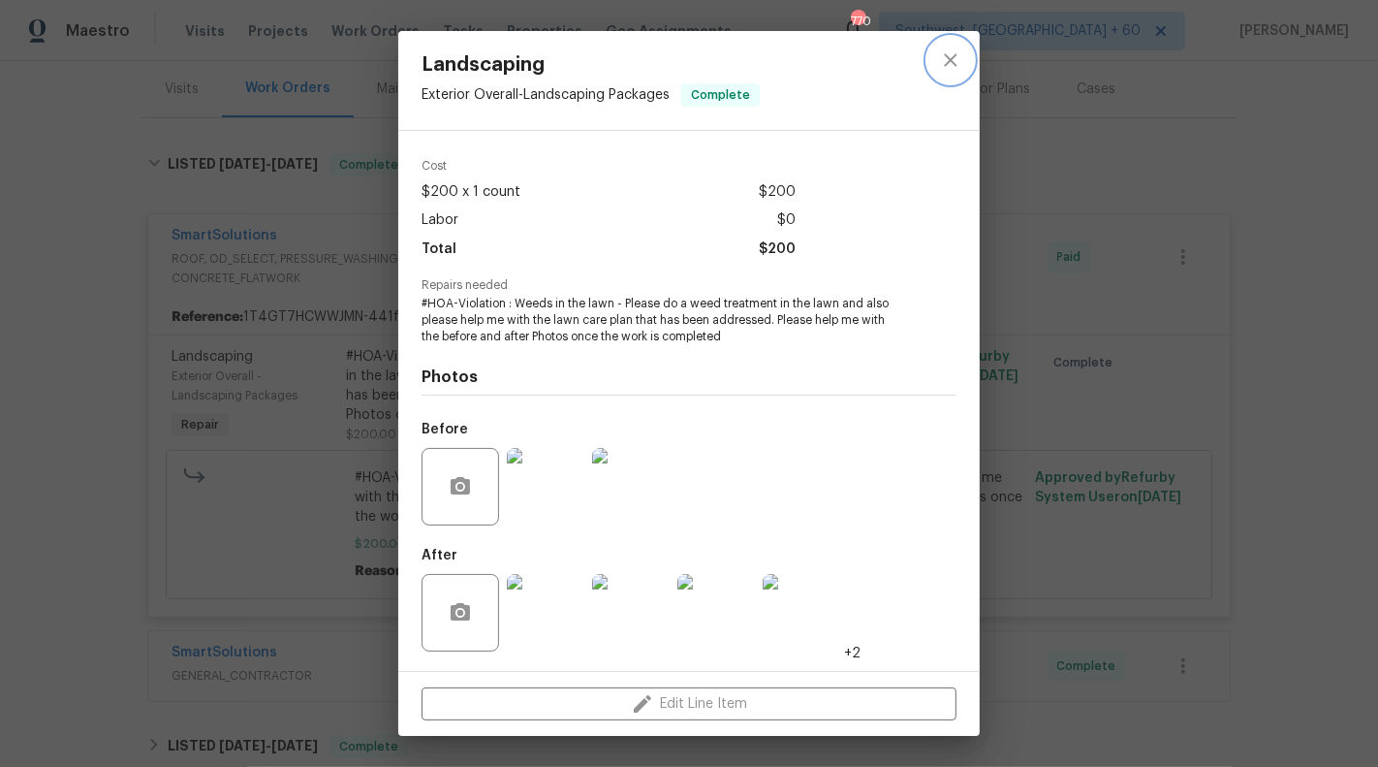
click at [949, 74] on button "close" at bounding box center [951, 60] width 47 height 47
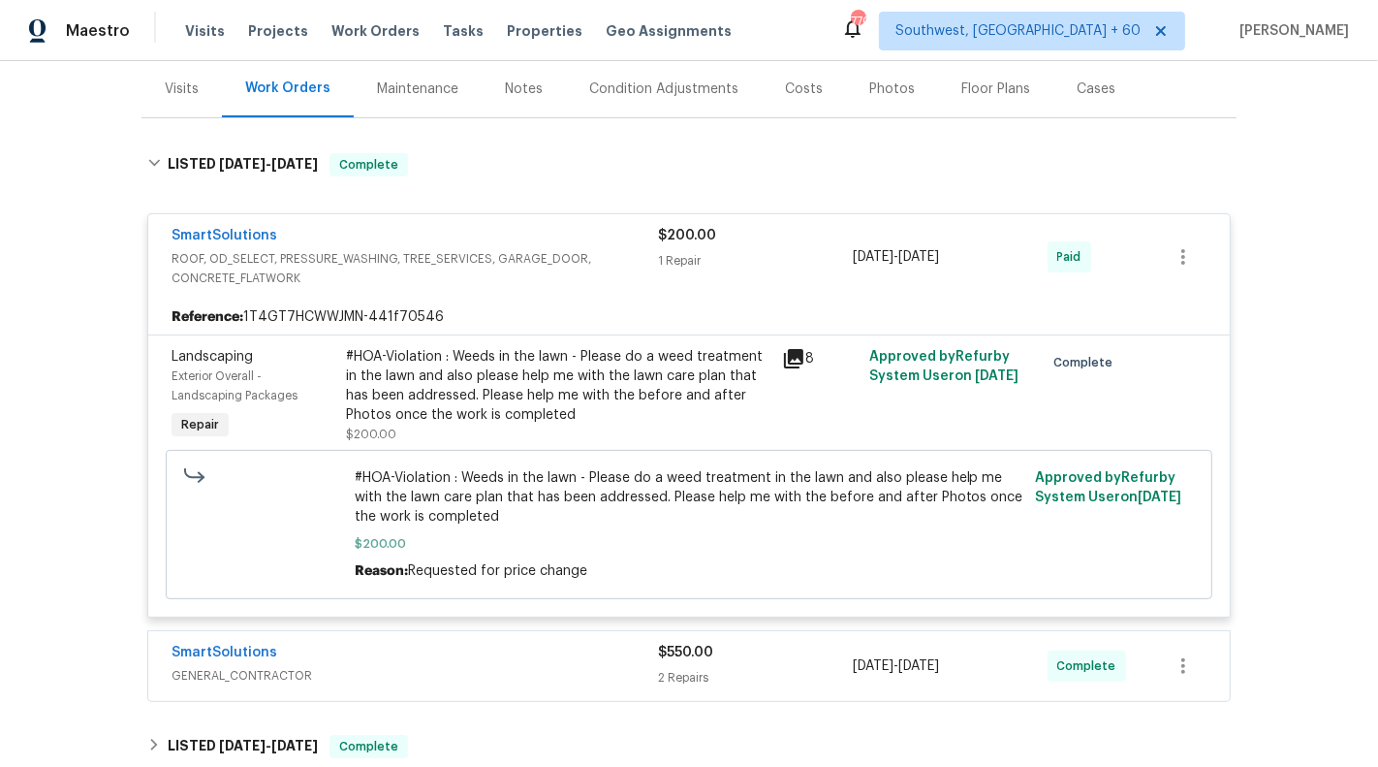
scroll to position [333, 0]
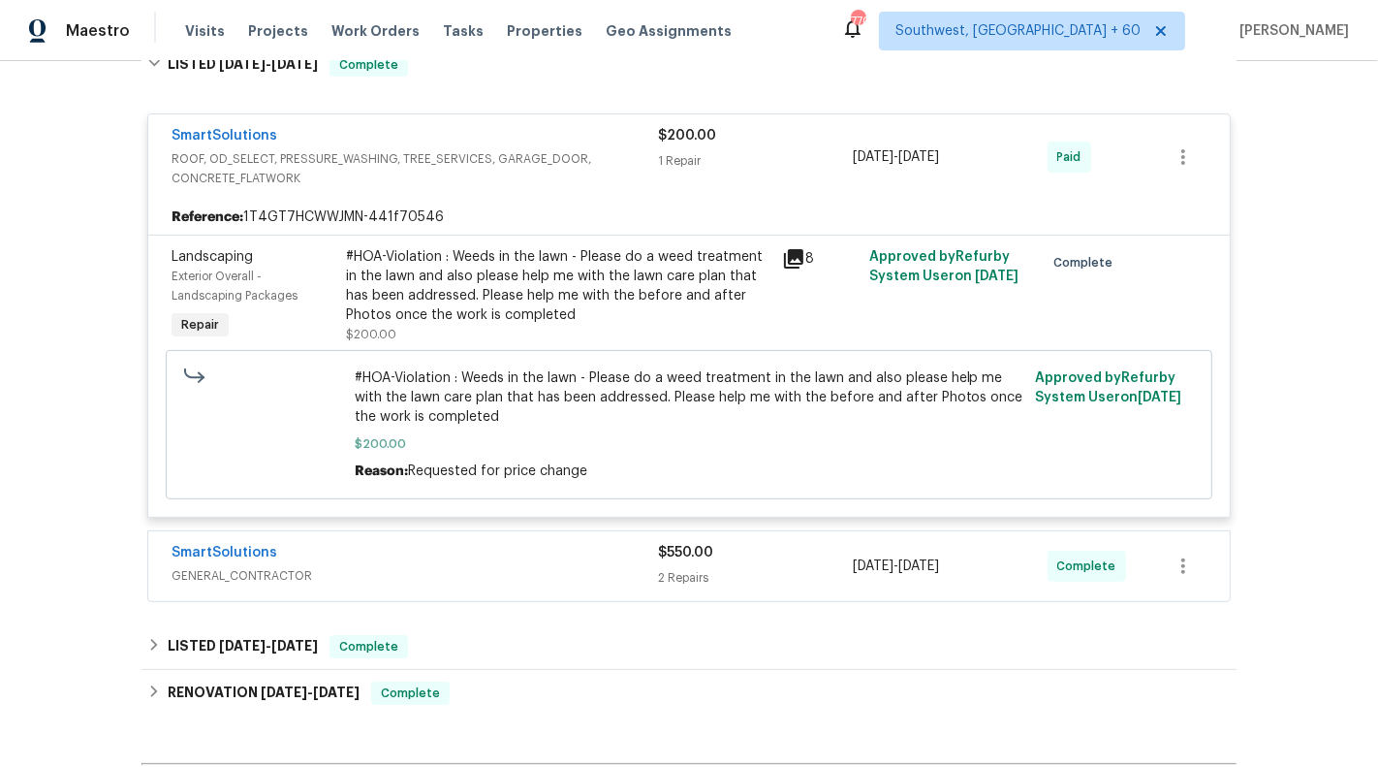
click at [598, 562] on div "SmartSolutions" at bounding box center [415, 554] width 487 height 23
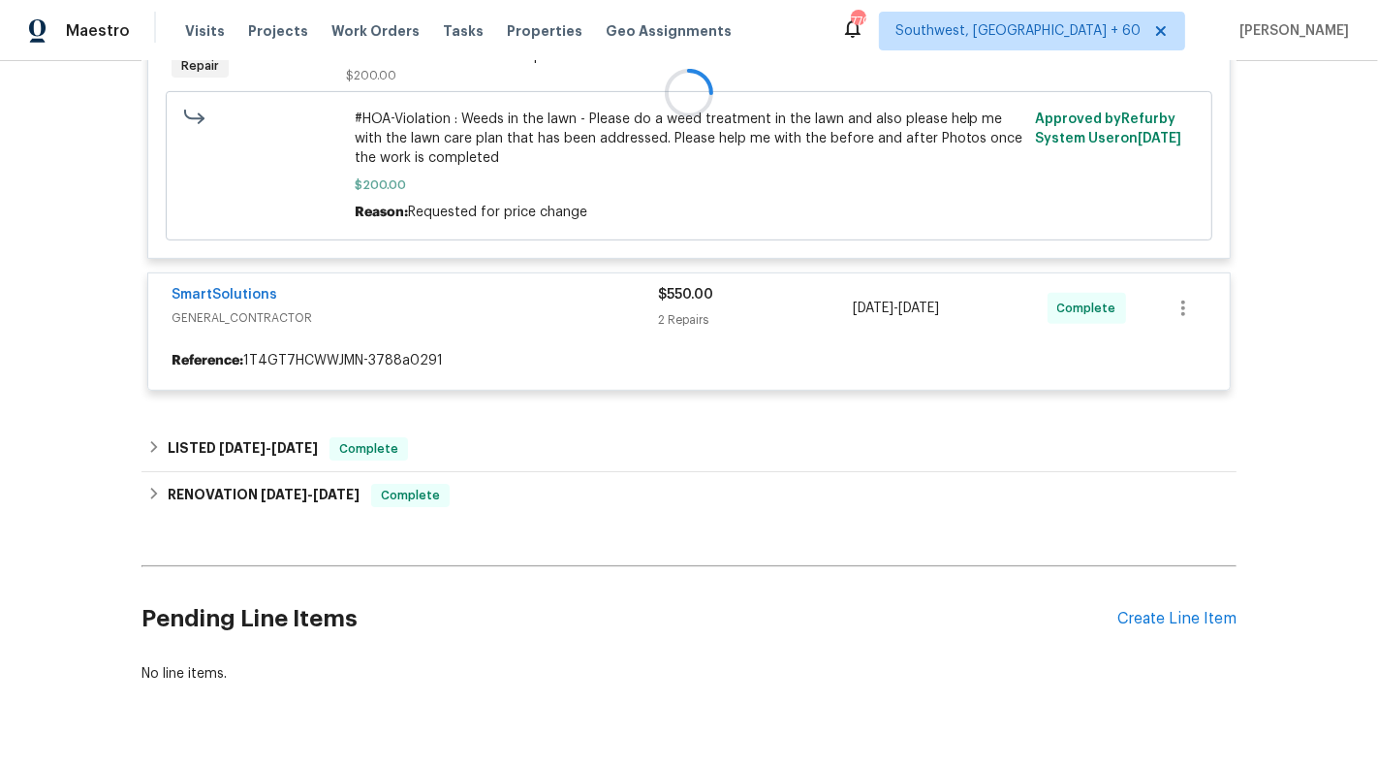
scroll to position [615, 0]
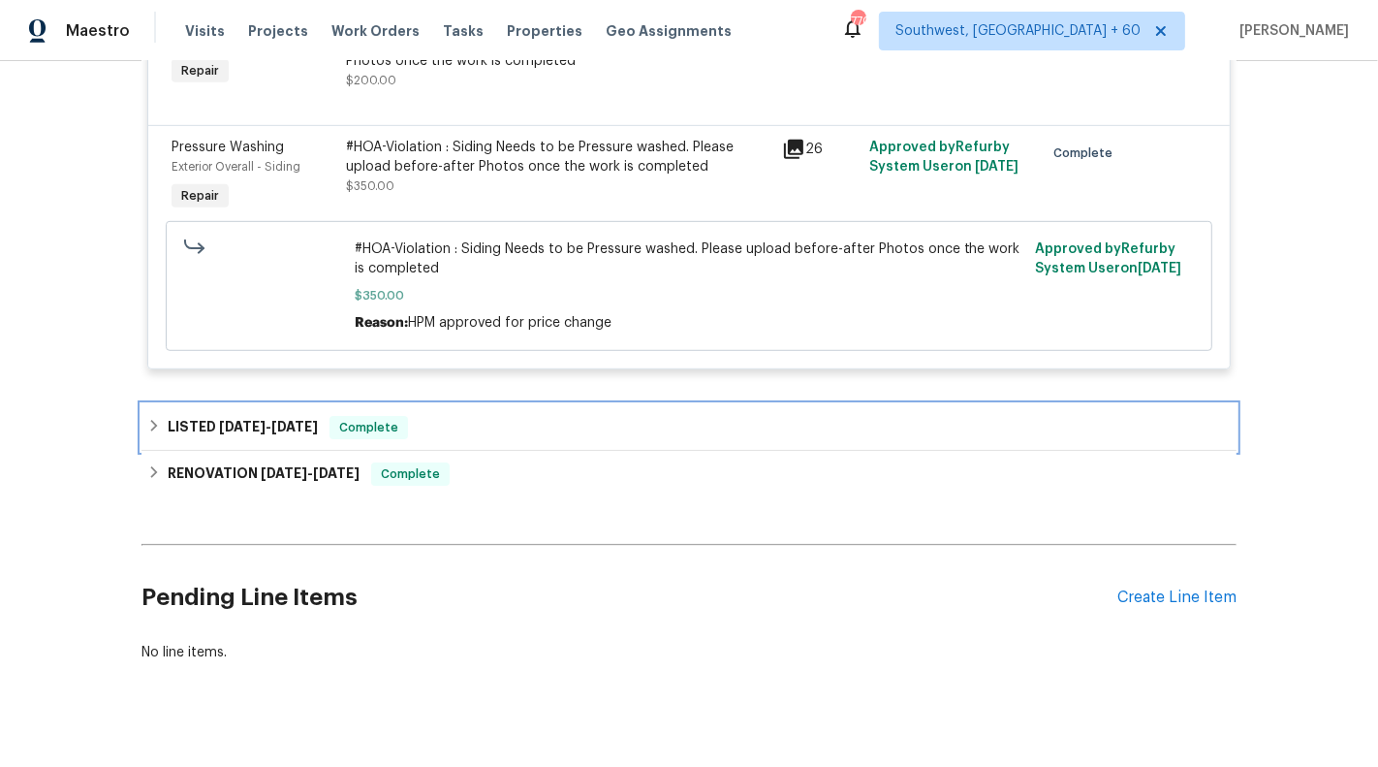
click at [612, 426] on div "LISTED [DATE] - [DATE] Complete" at bounding box center [689, 427] width 1084 height 23
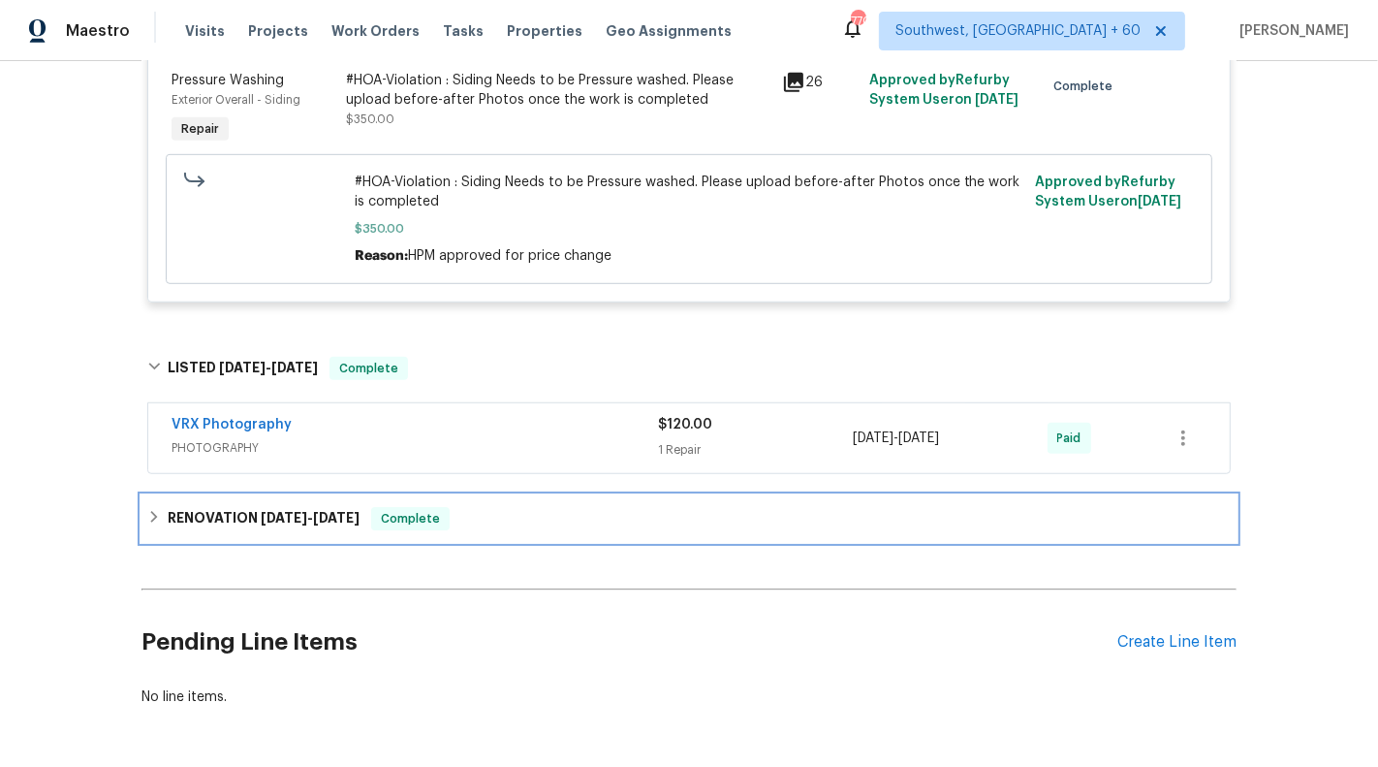
click at [612, 523] on div "RENOVATION [DATE] - [DATE] Complete" at bounding box center [689, 518] width 1084 height 23
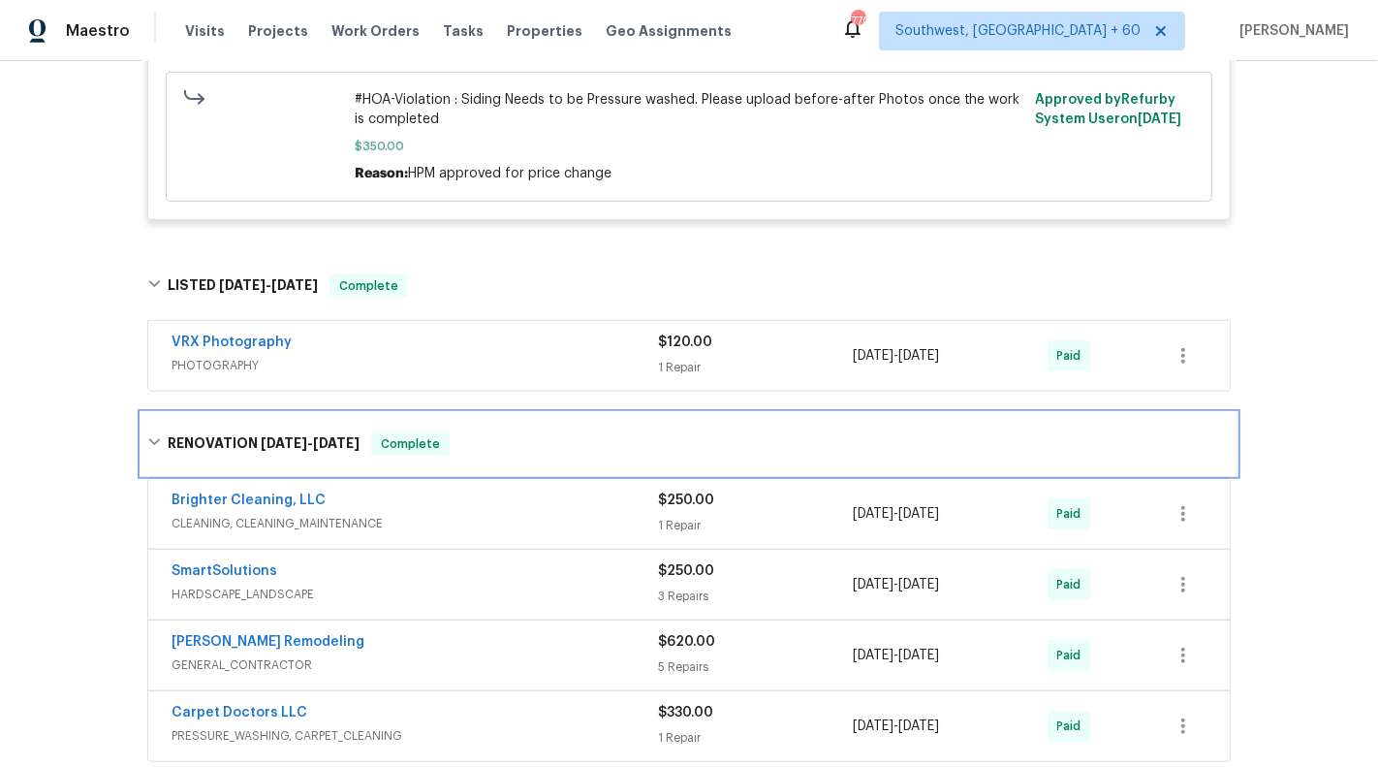
scroll to position [1179, 0]
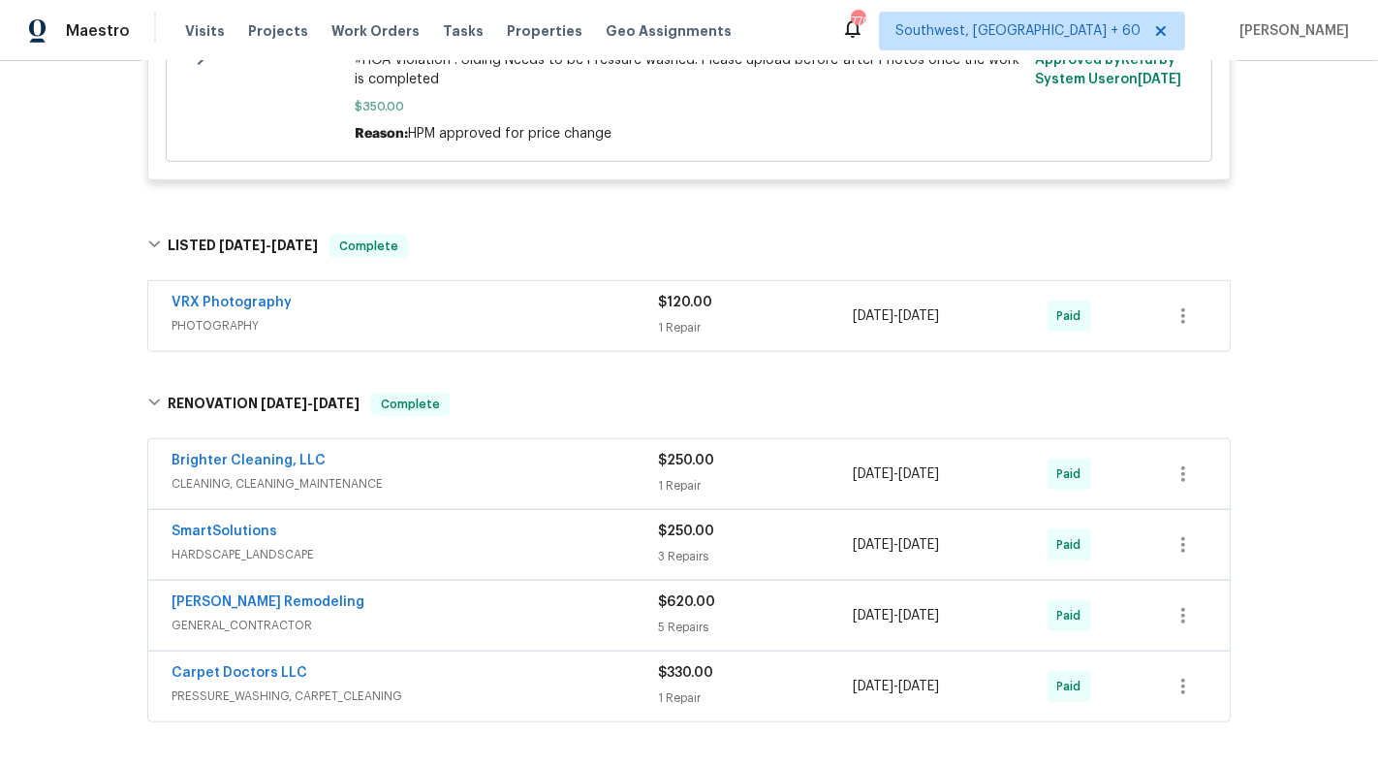
click at [612, 523] on div "SmartSolutions" at bounding box center [415, 532] width 487 height 23
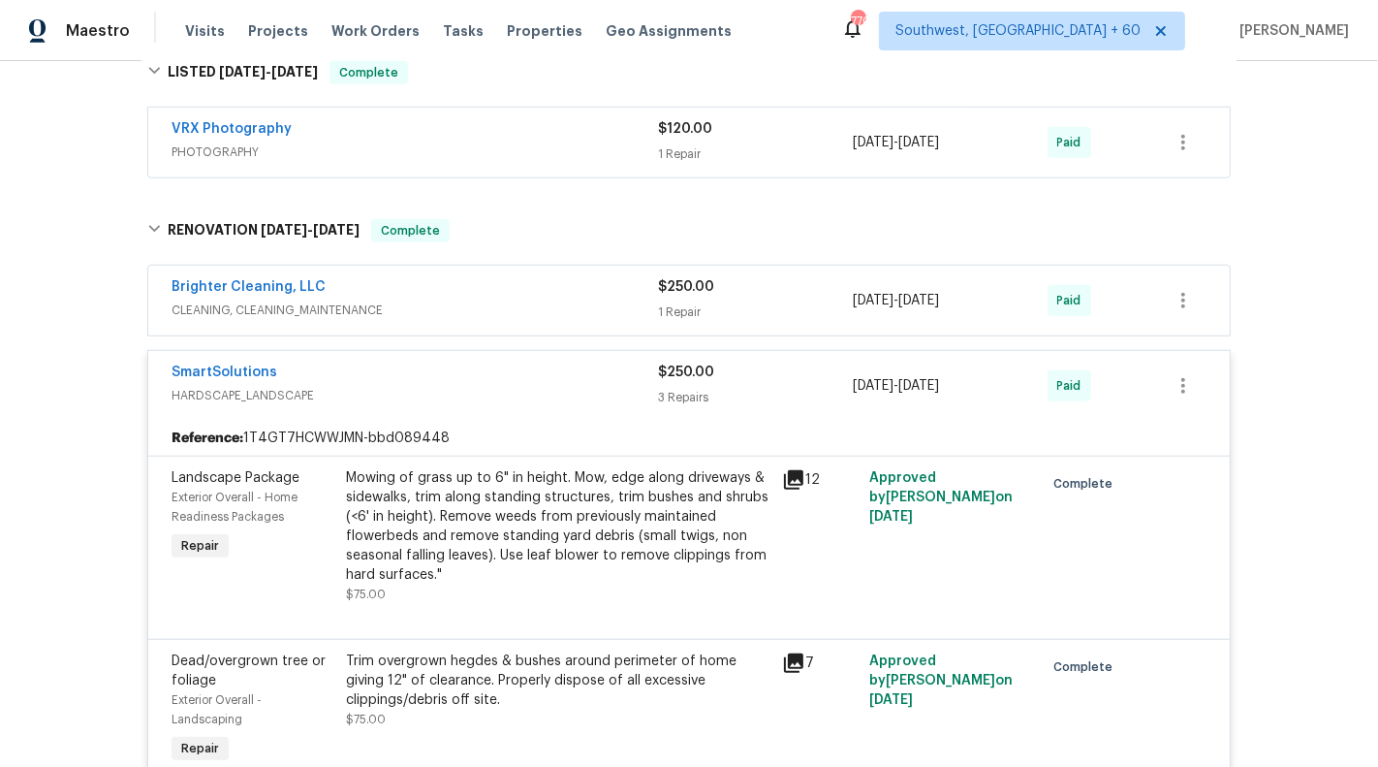
scroll to position [1320, 0]
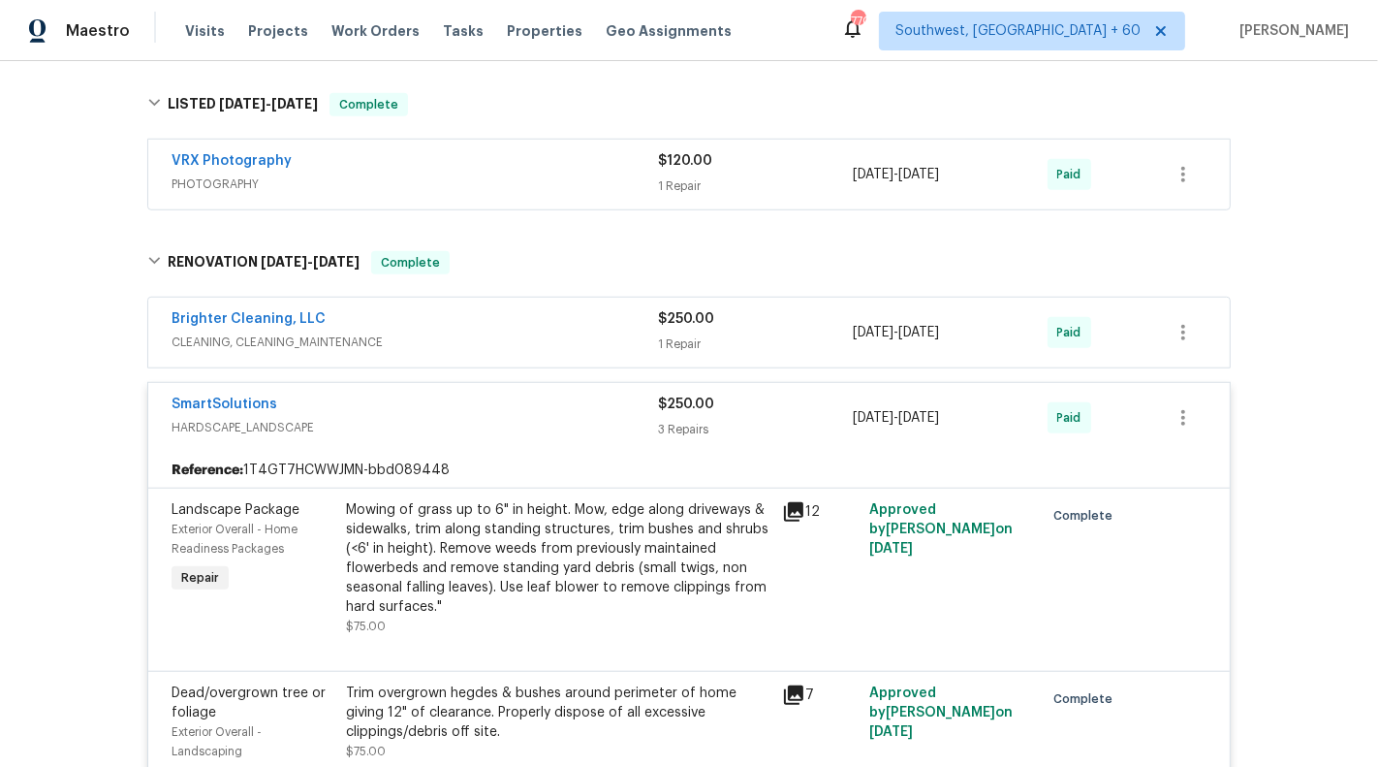
click at [526, 407] on div "SmartSolutions" at bounding box center [415, 406] width 487 height 23
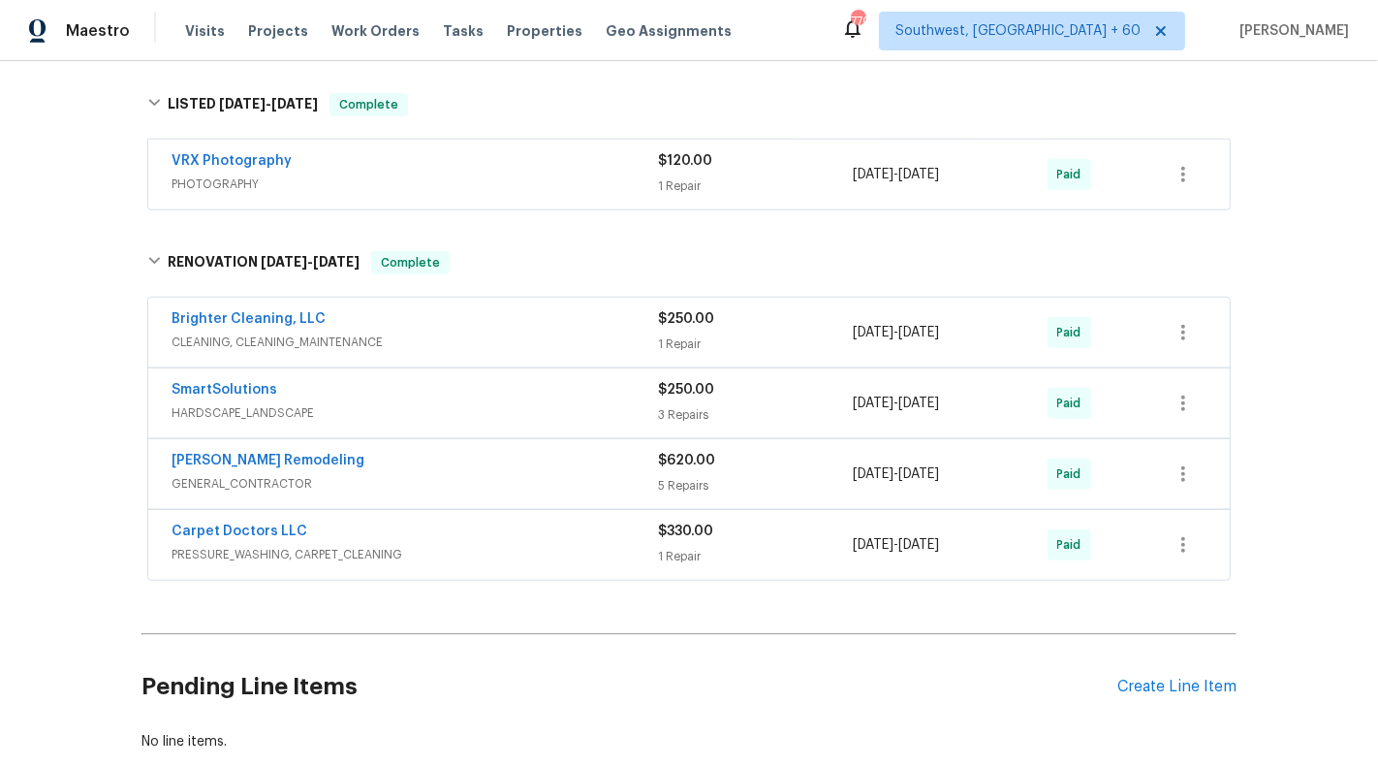
click at [550, 348] on span "CLEANING, CLEANING_MAINTENANCE" at bounding box center [415, 341] width 487 height 19
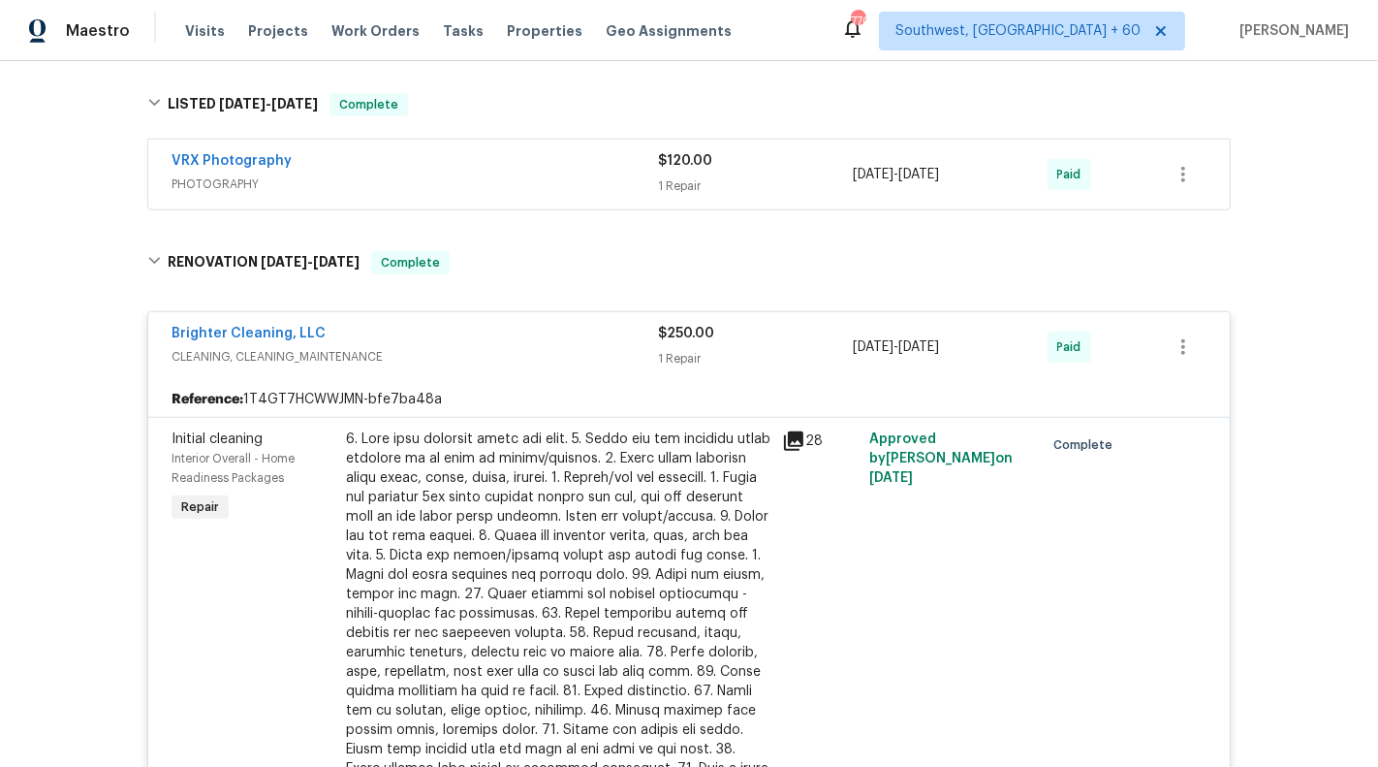
click at [559, 347] on span "CLEANING, CLEANING_MAINTENANCE" at bounding box center [415, 356] width 487 height 19
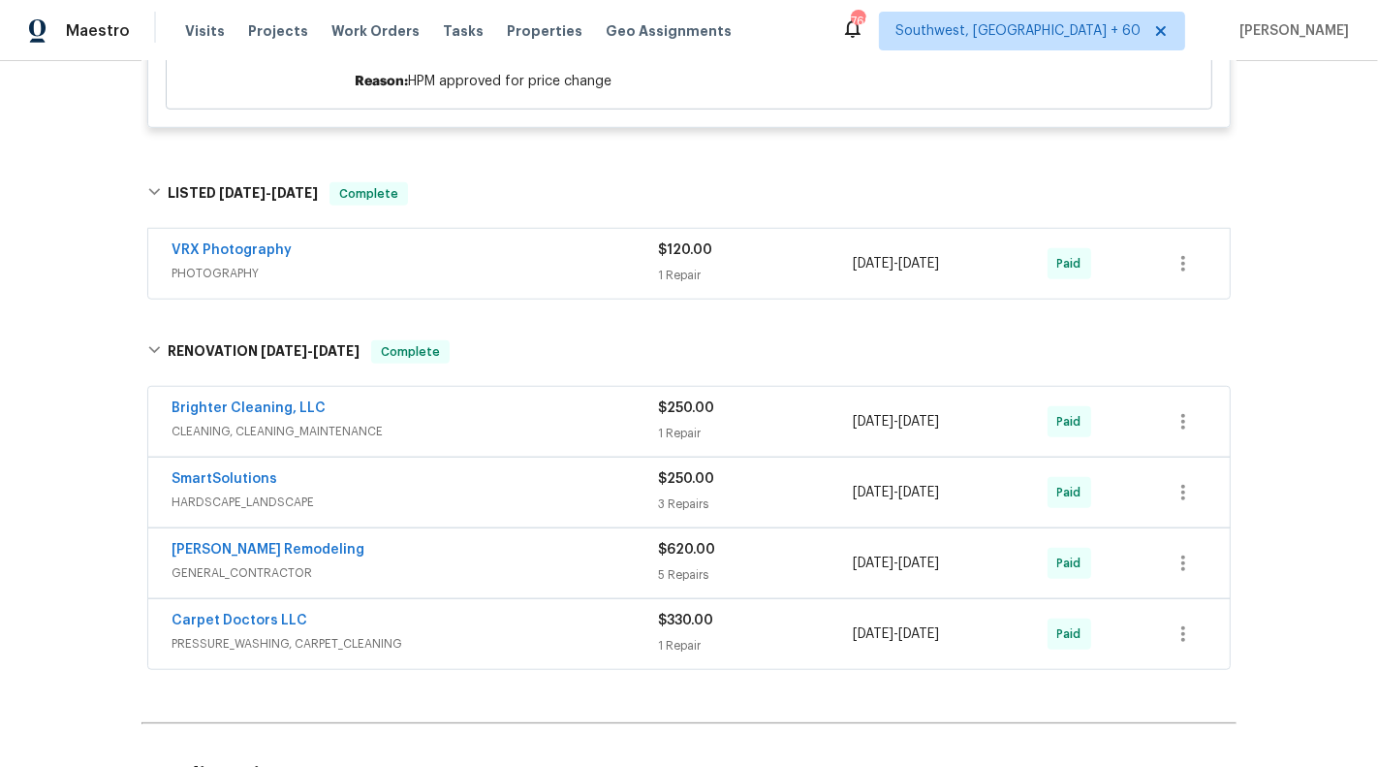
scroll to position [1215, 0]
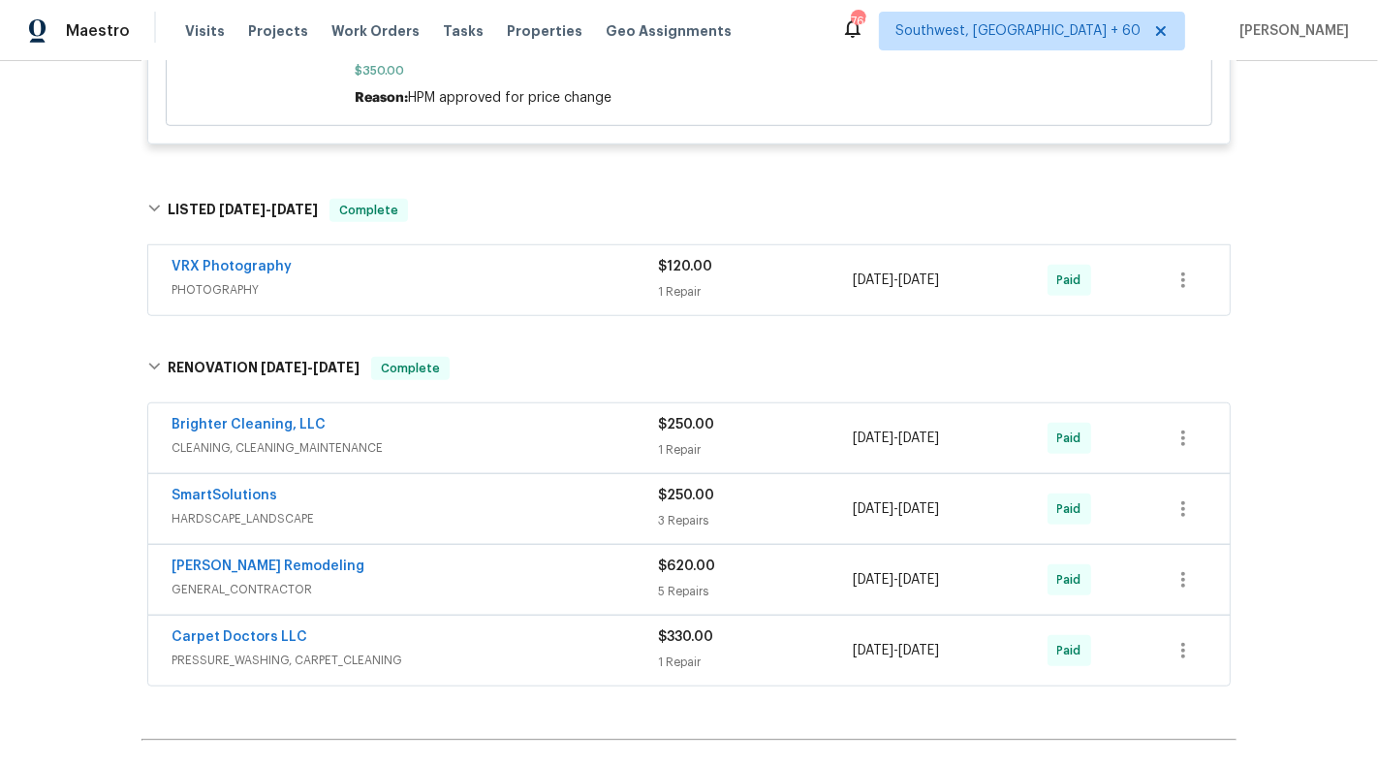
click at [593, 514] on span "HARDSCAPE_LANDSCAPE" at bounding box center [415, 518] width 487 height 19
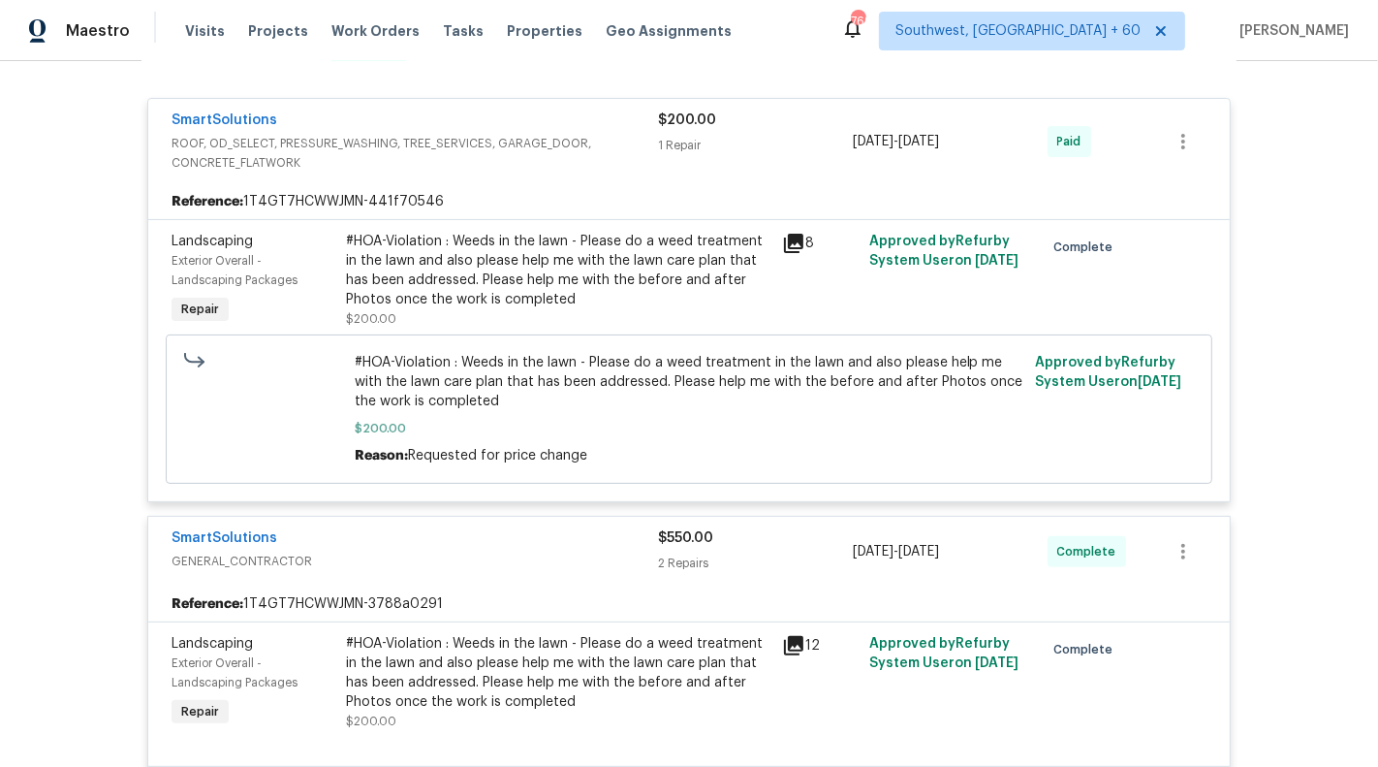
scroll to position [303, 0]
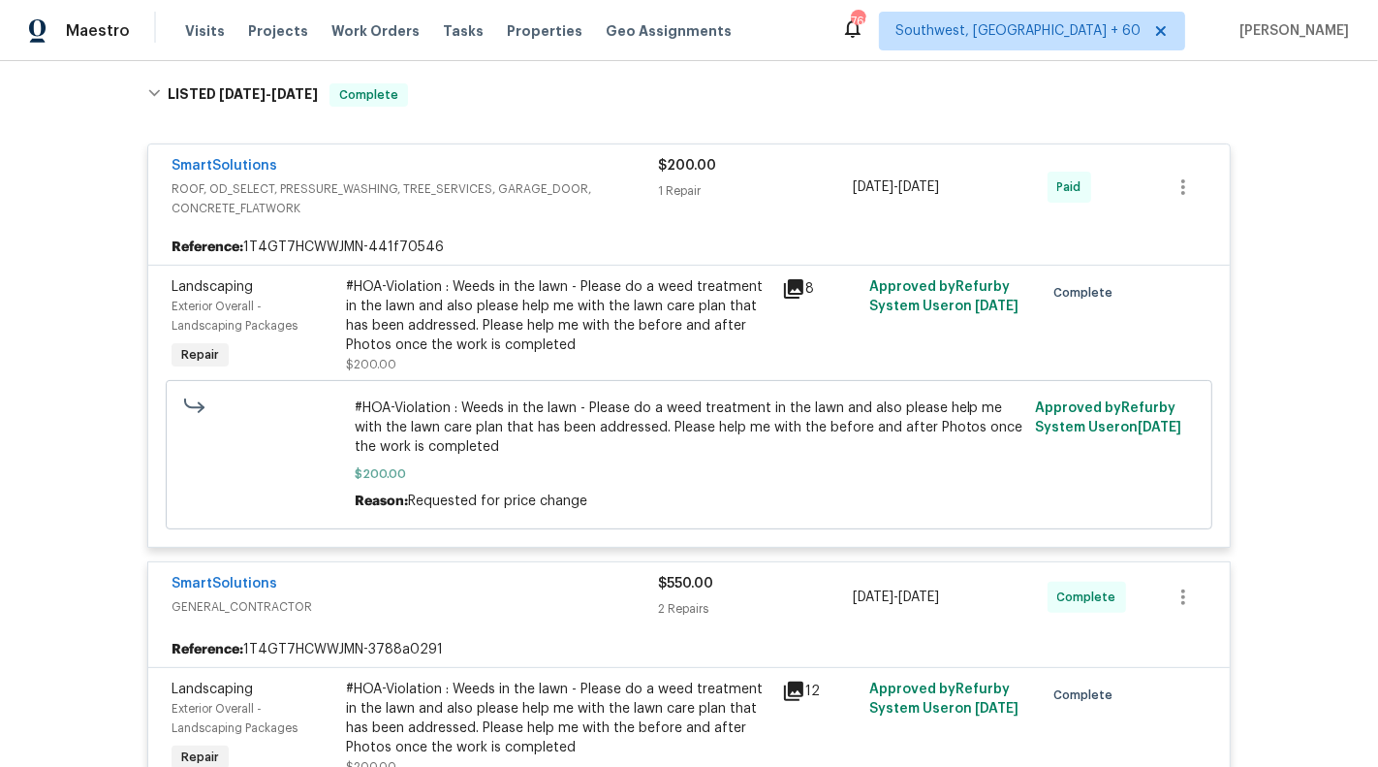
click at [801, 196] on div "1 Repair" at bounding box center [755, 190] width 195 height 19
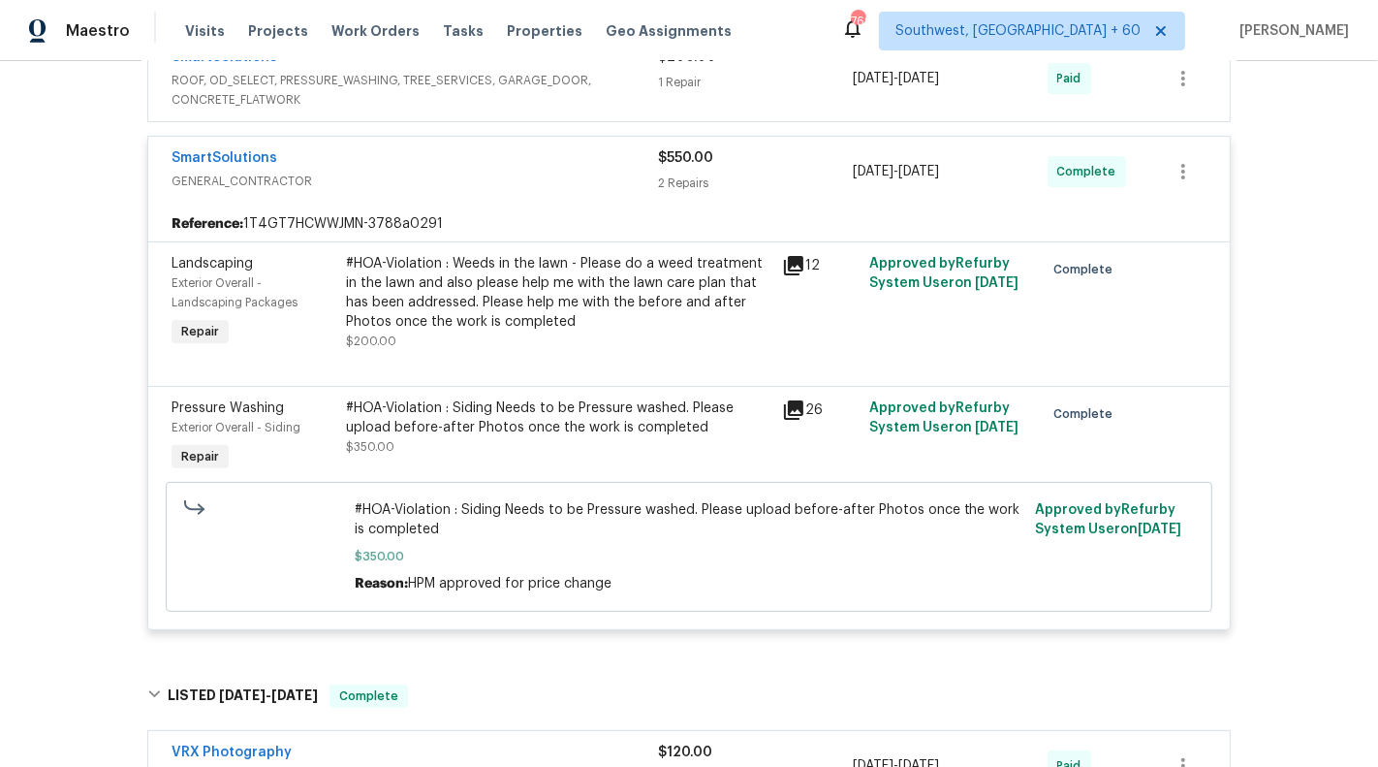
scroll to position [433, 0]
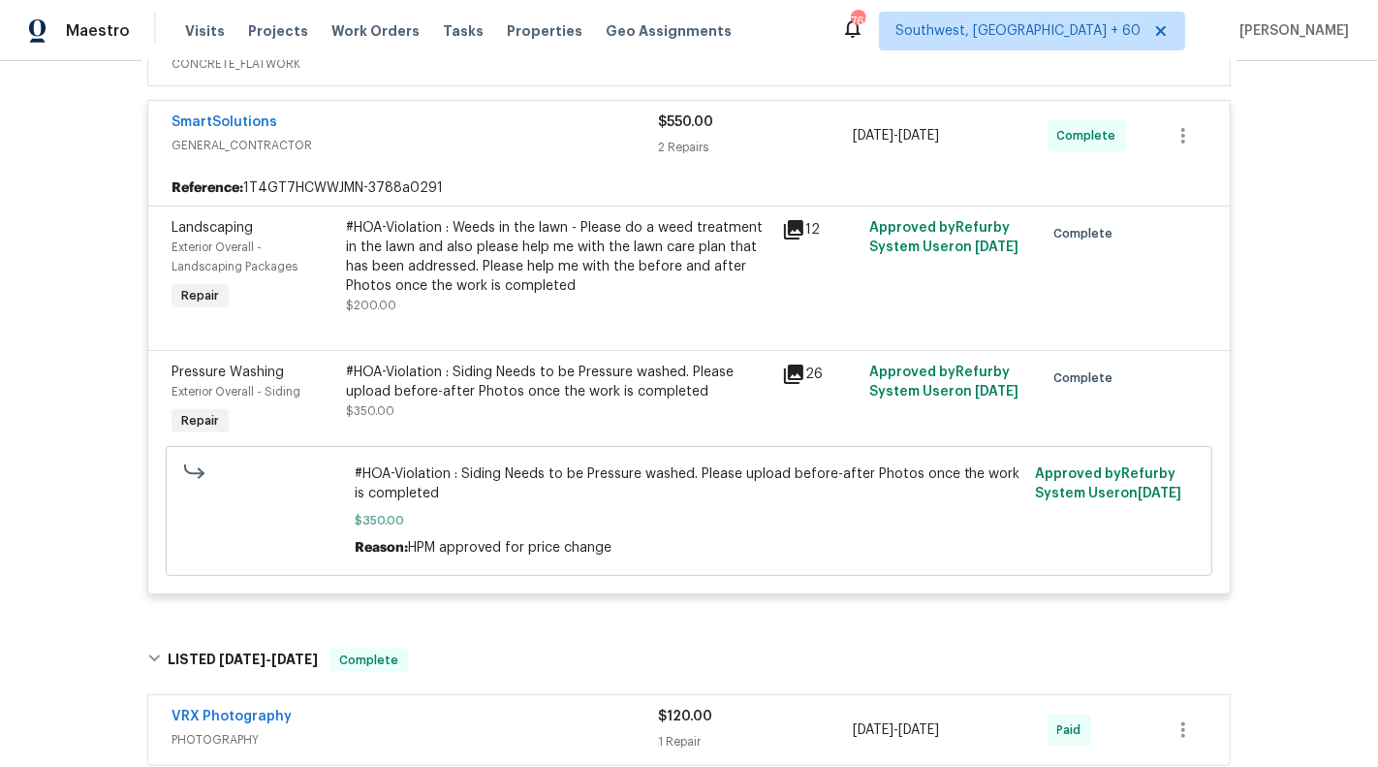
click at [494, 277] on div "#HOA-Violation : Weeds in the lawn - Please do a weed treatment in the lawn and…" at bounding box center [558, 257] width 425 height 78
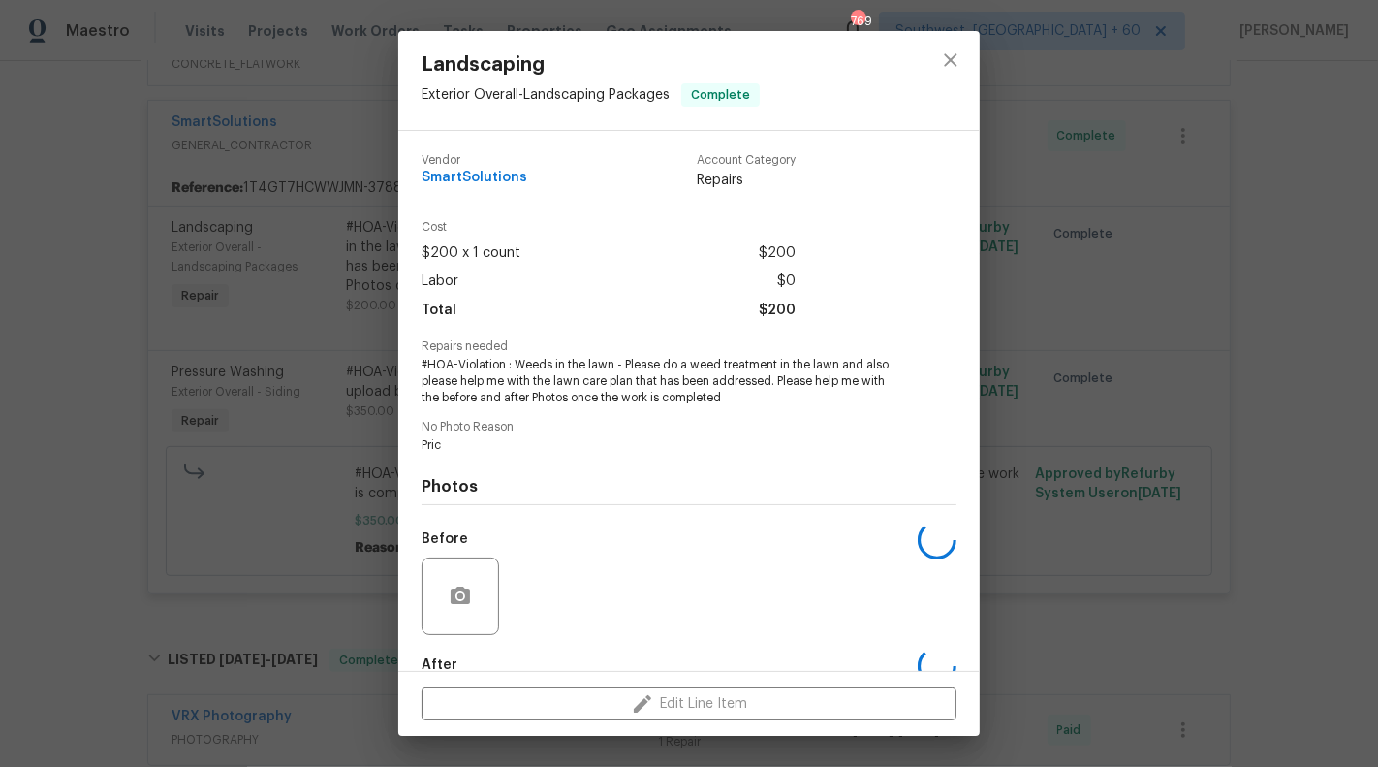
scroll to position [110, 0]
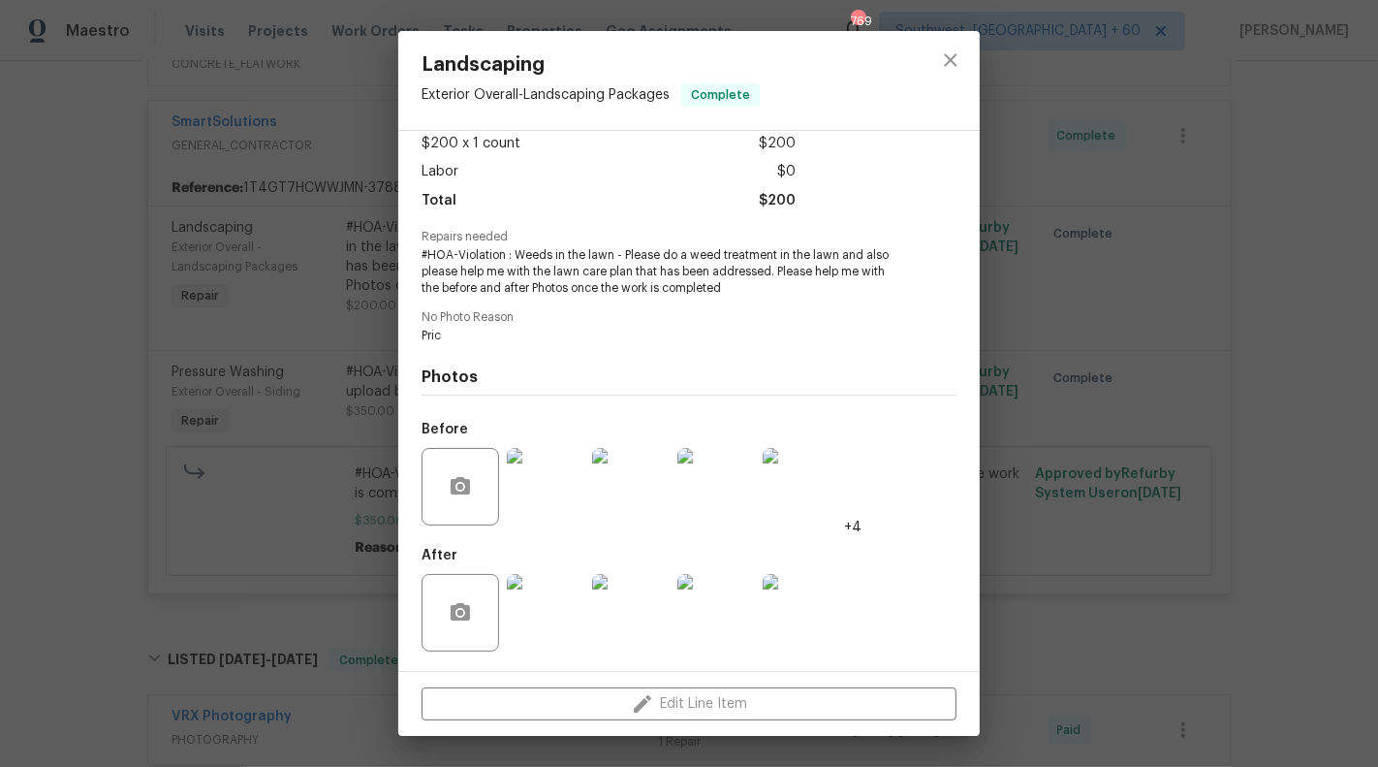
click at [552, 621] on img at bounding box center [546, 613] width 78 height 78
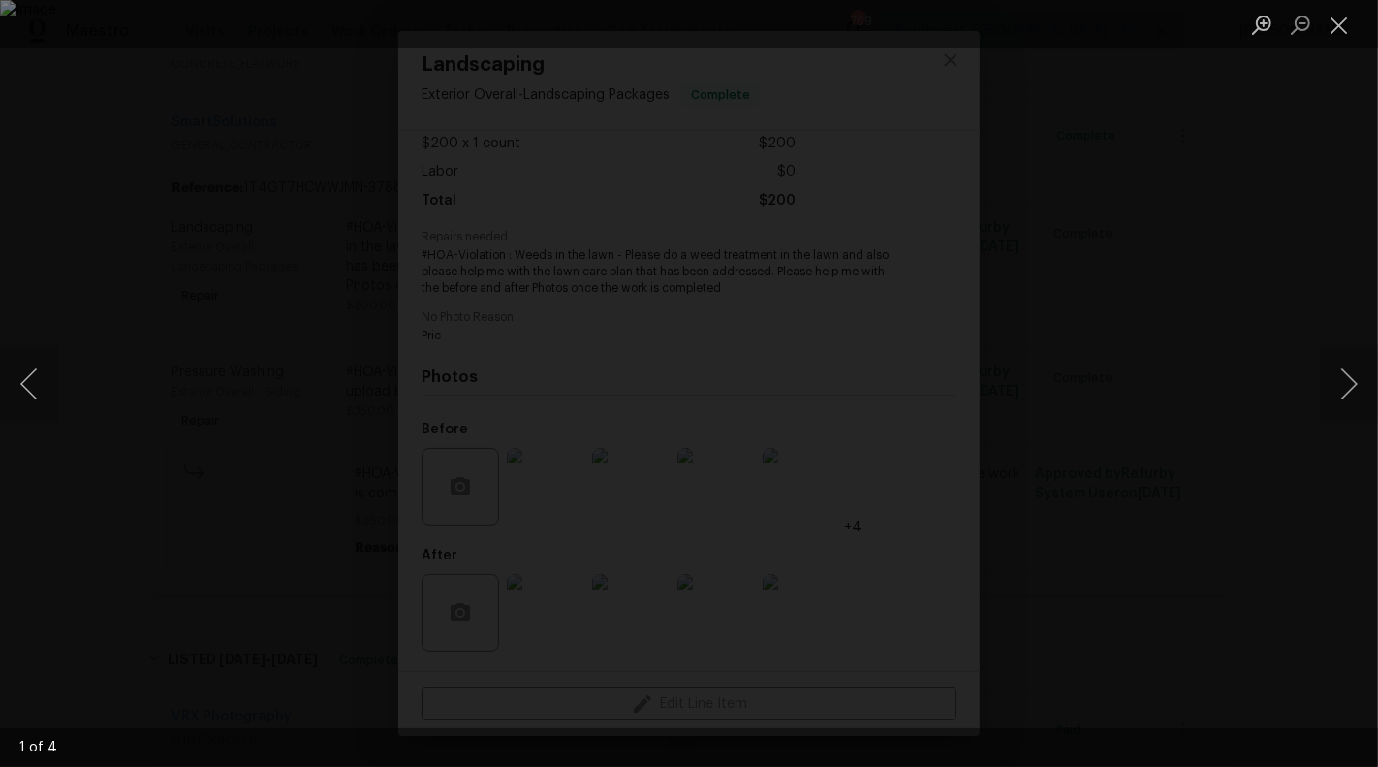
click at [1377, 339] on div "Lightbox" at bounding box center [689, 383] width 1378 height 767
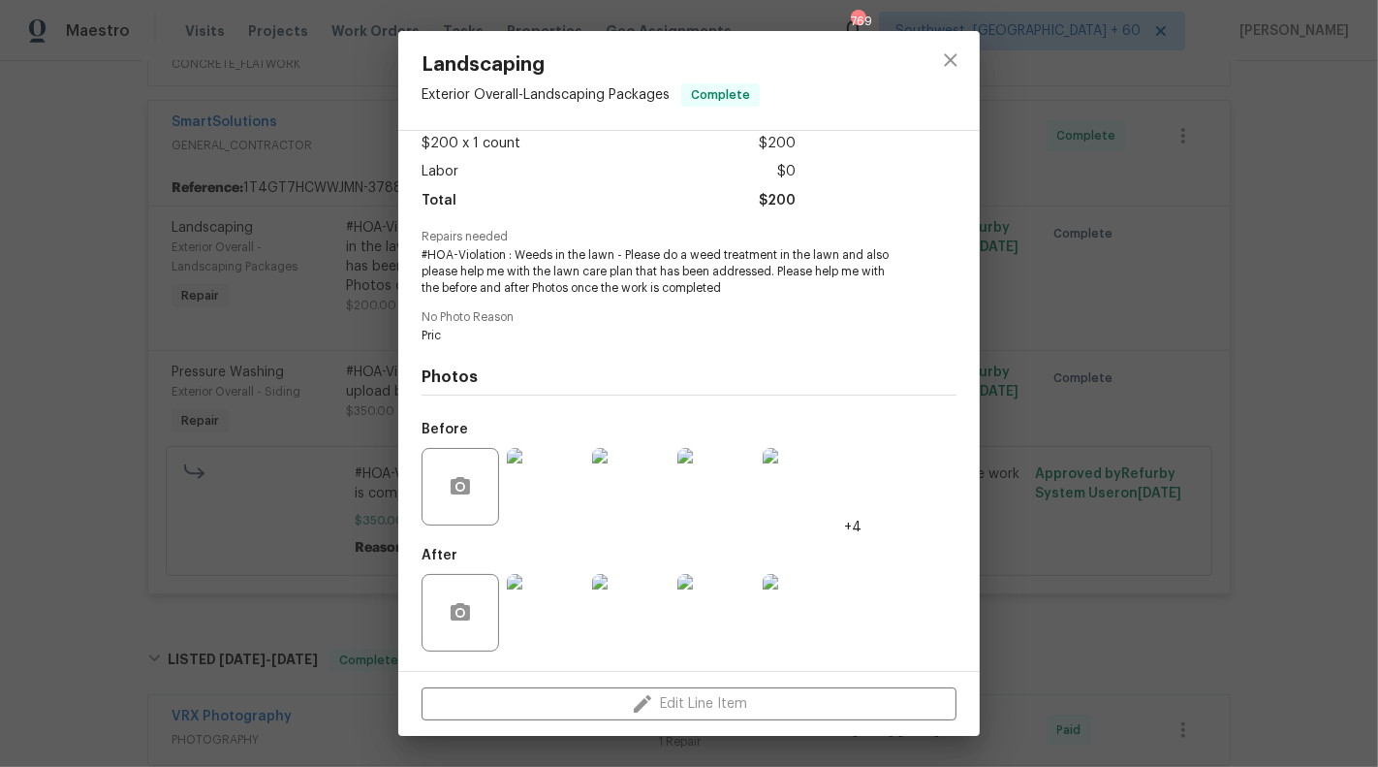
click at [1359, 365] on div "Landscaping Exterior Overall - Landscaping Packages Complete Vendor SmartSoluti…" at bounding box center [689, 383] width 1378 height 767
